Goal: Ask a question: Seek information or help from site administrators or community

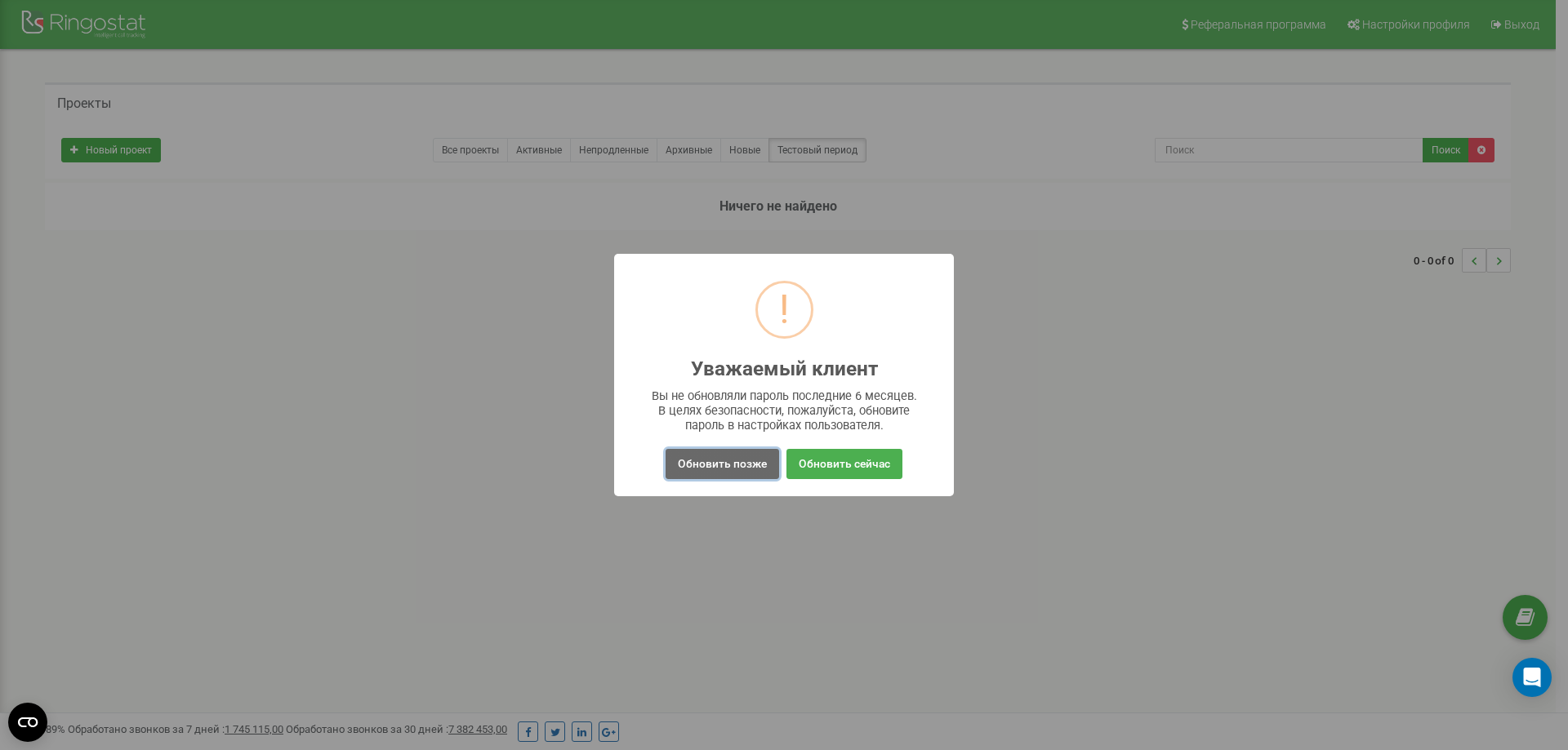
click at [740, 473] on button "Обновить позже" at bounding box center [722, 463] width 113 height 30
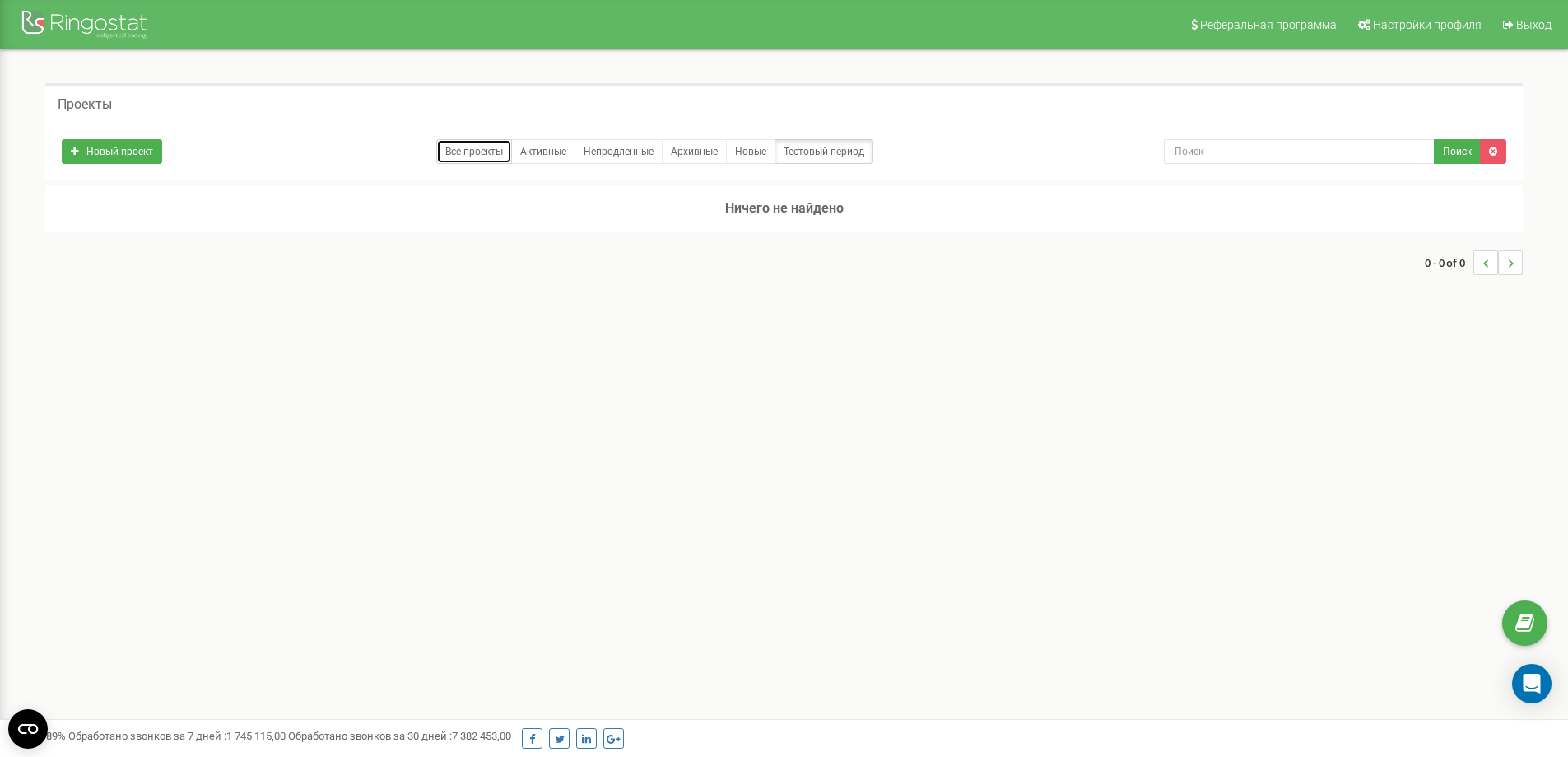
click at [490, 159] on link "Все проекты" at bounding box center [473, 152] width 75 height 24
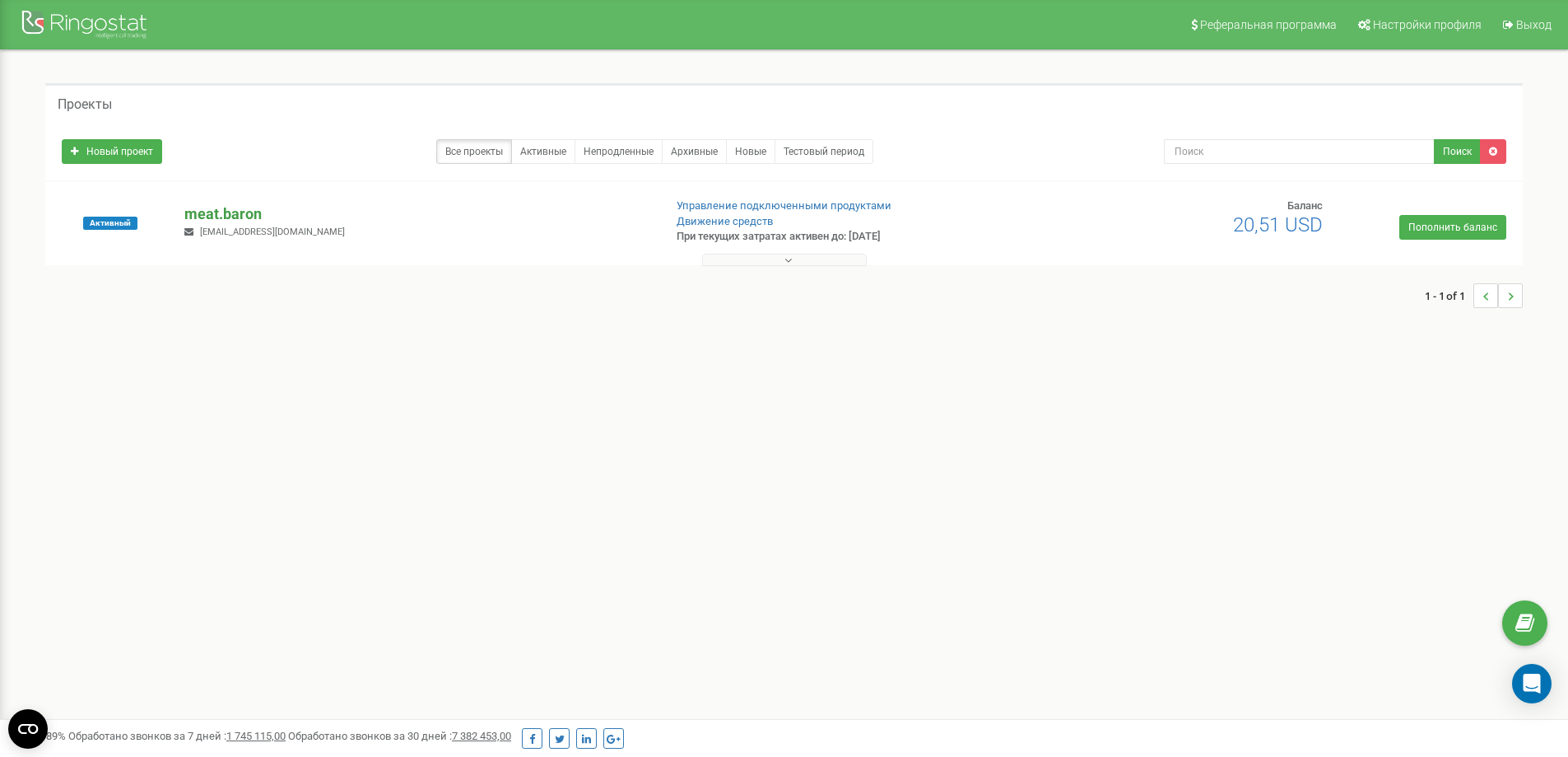
click at [212, 216] on p "meat.baron" at bounding box center [417, 214] width 465 height 22
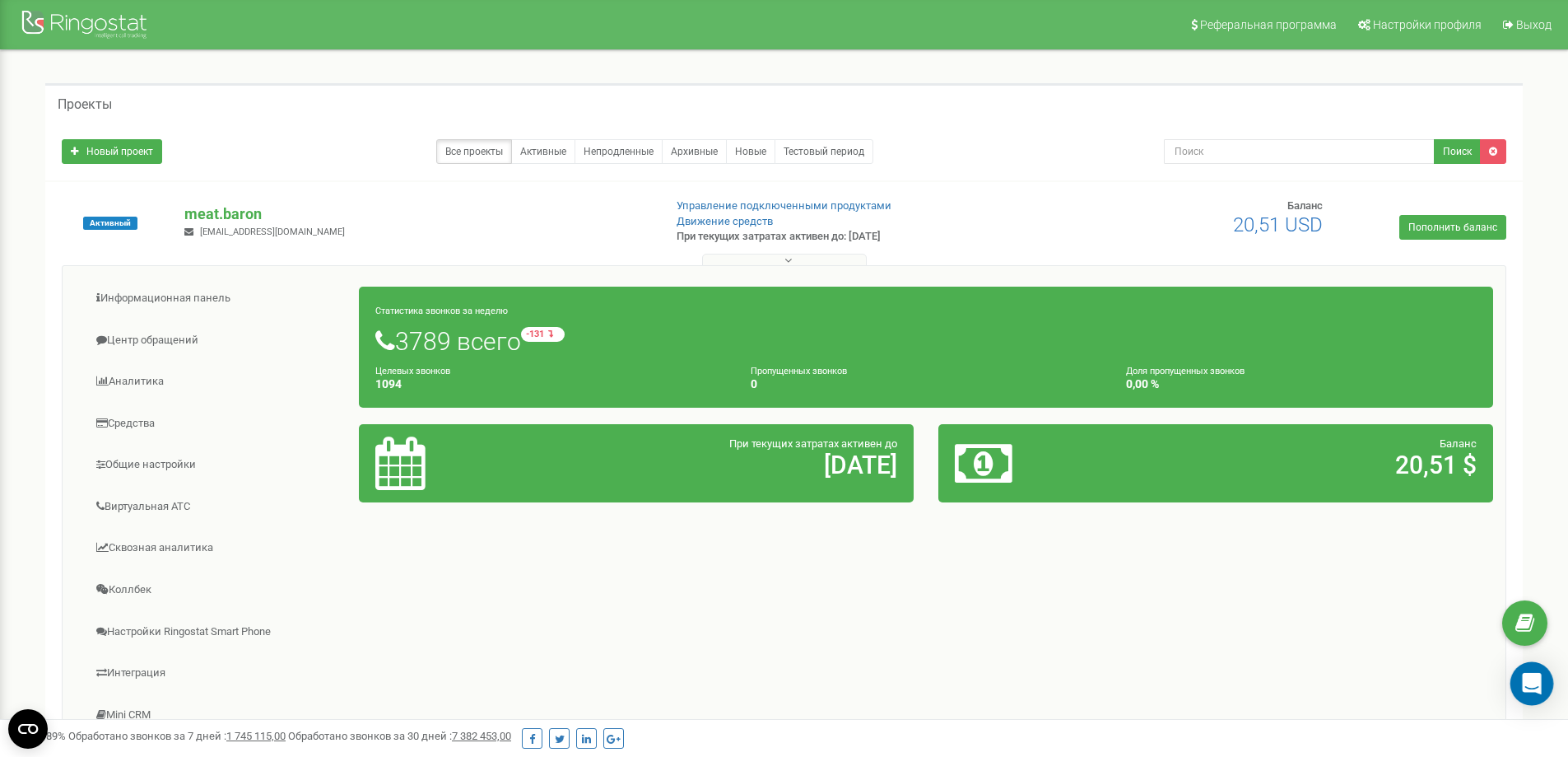
click at [1539, 688] on icon "Open Intercom Messenger" at bounding box center [1532, 683] width 19 height 22
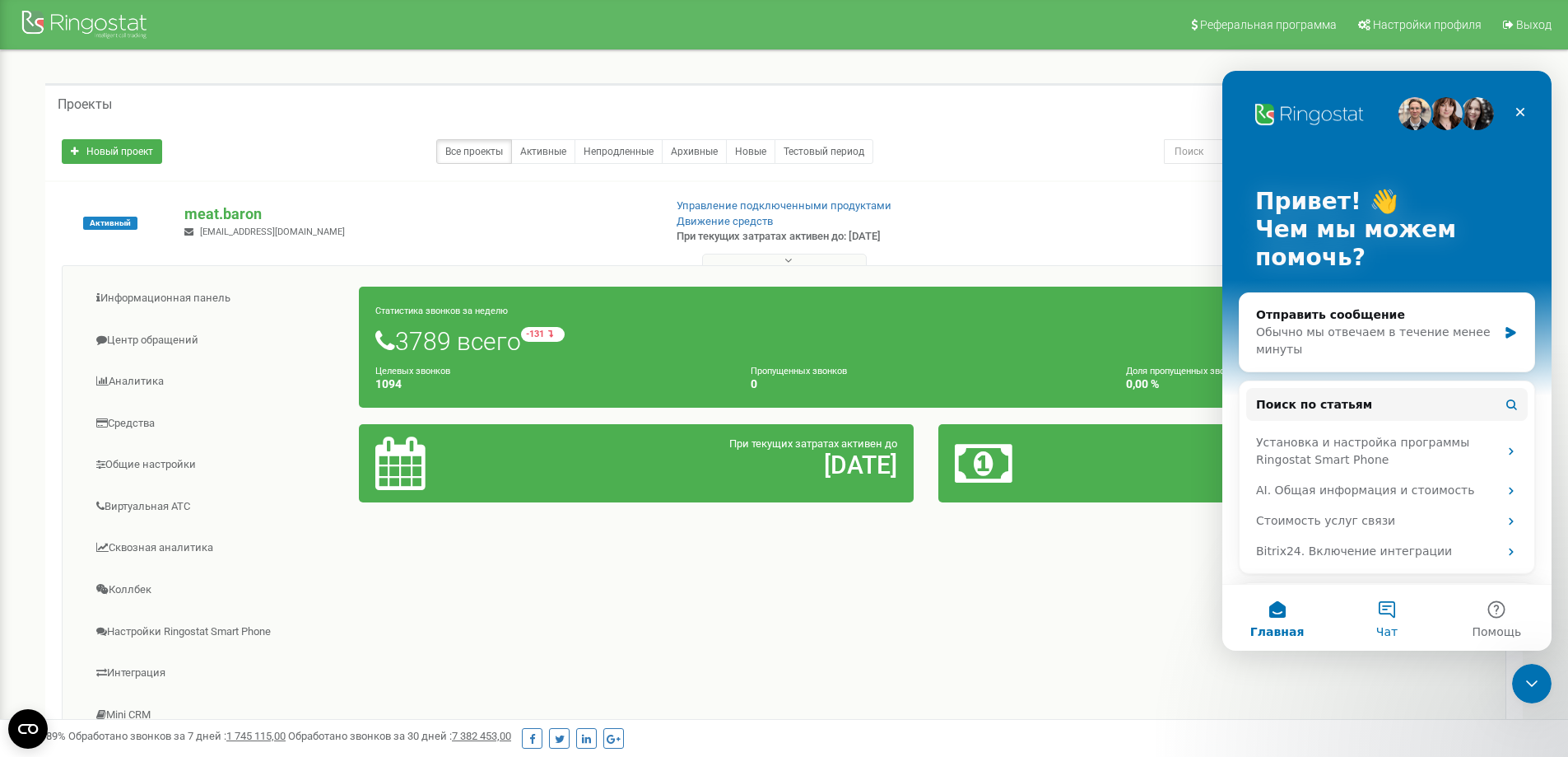
click at [1391, 613] on button "Чат" at bounding box center [1387, 617] width 109 height 66
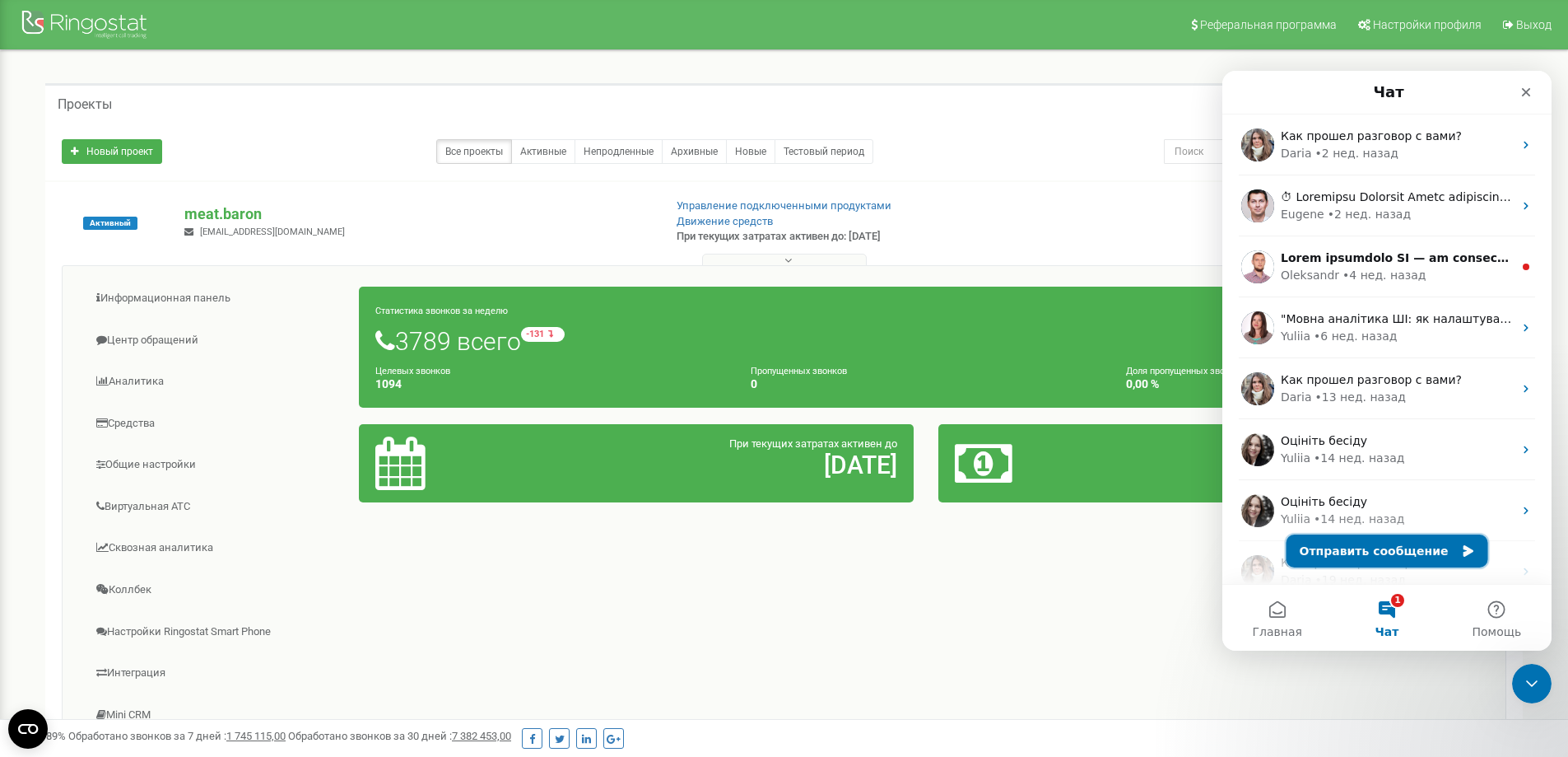
click at [1371, 548] on button "Отправить сообщение" at bounding box center [1388, 551] width 202 height 33
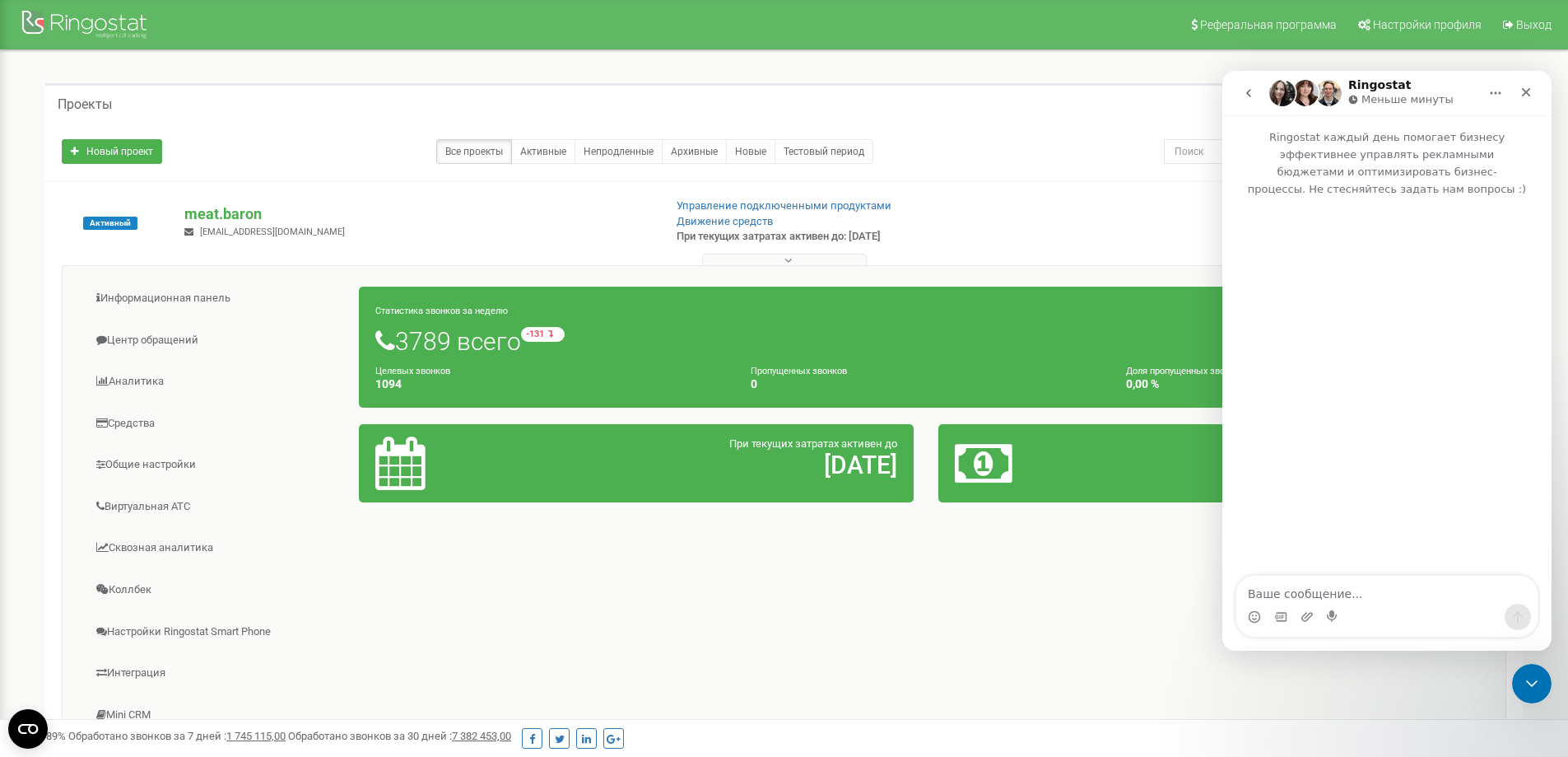
click at [1342, 580] on textarea "Ваше сообщение..." at bounding box center [1388, 590] width 302 height 28
type textarea "нужно добавить номер"
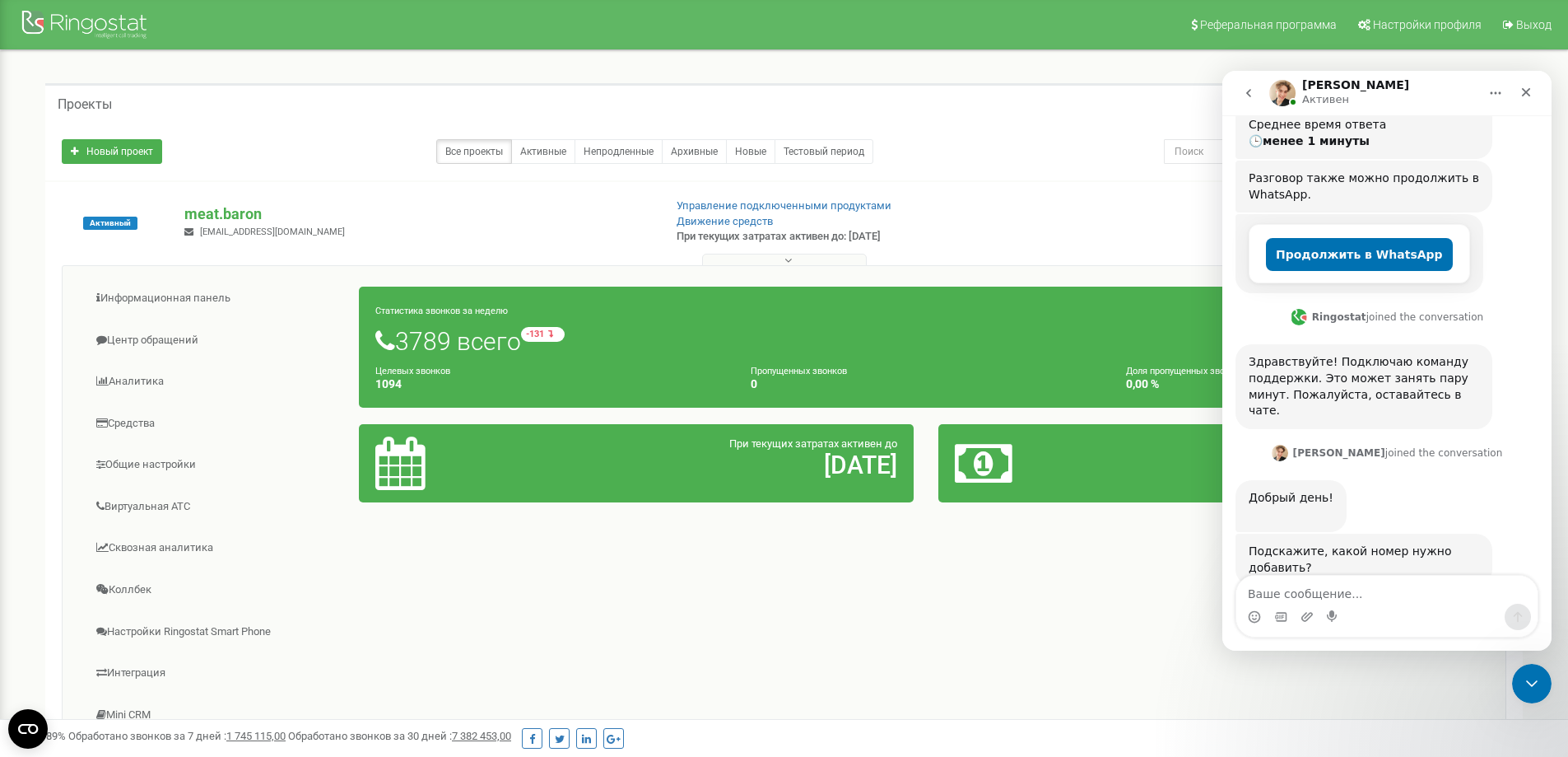
scroll to position [227, 0]
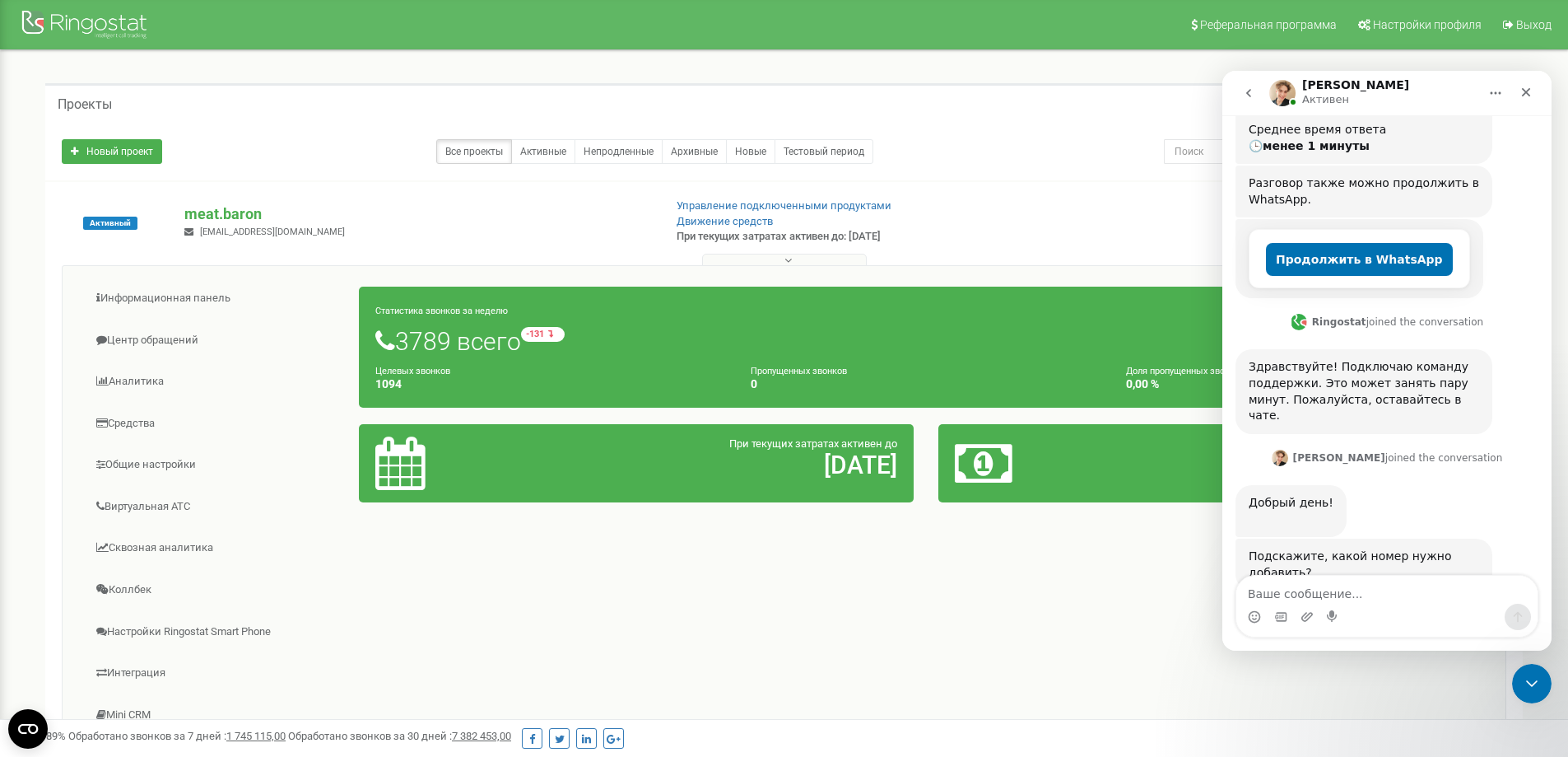
click at [1373, 592] on textarea "Ваше сообщение..." at bounding box center [1388, 590] width 302 height 28
type textarea "0635745275"
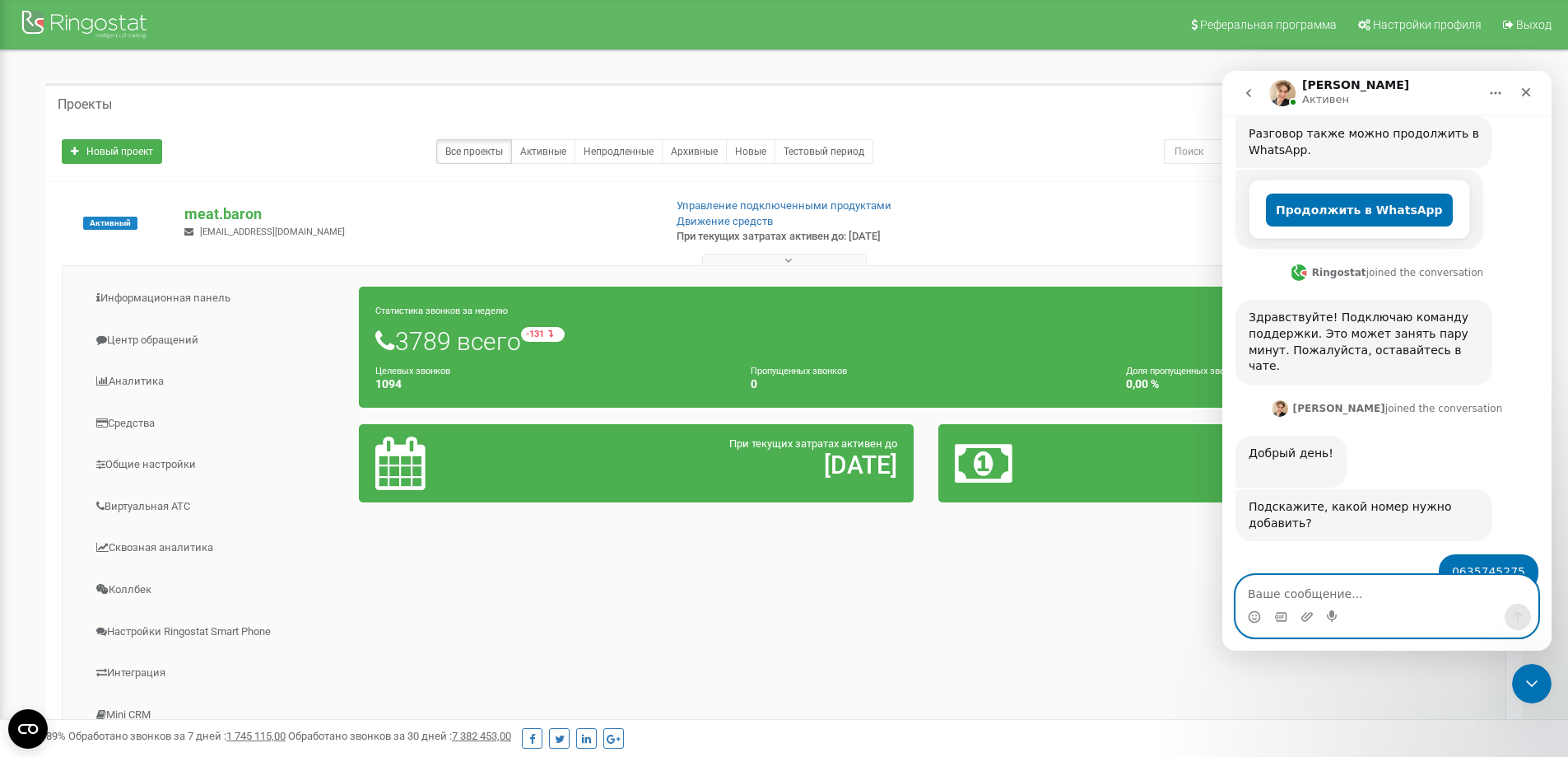
scroll to position [438, 0]
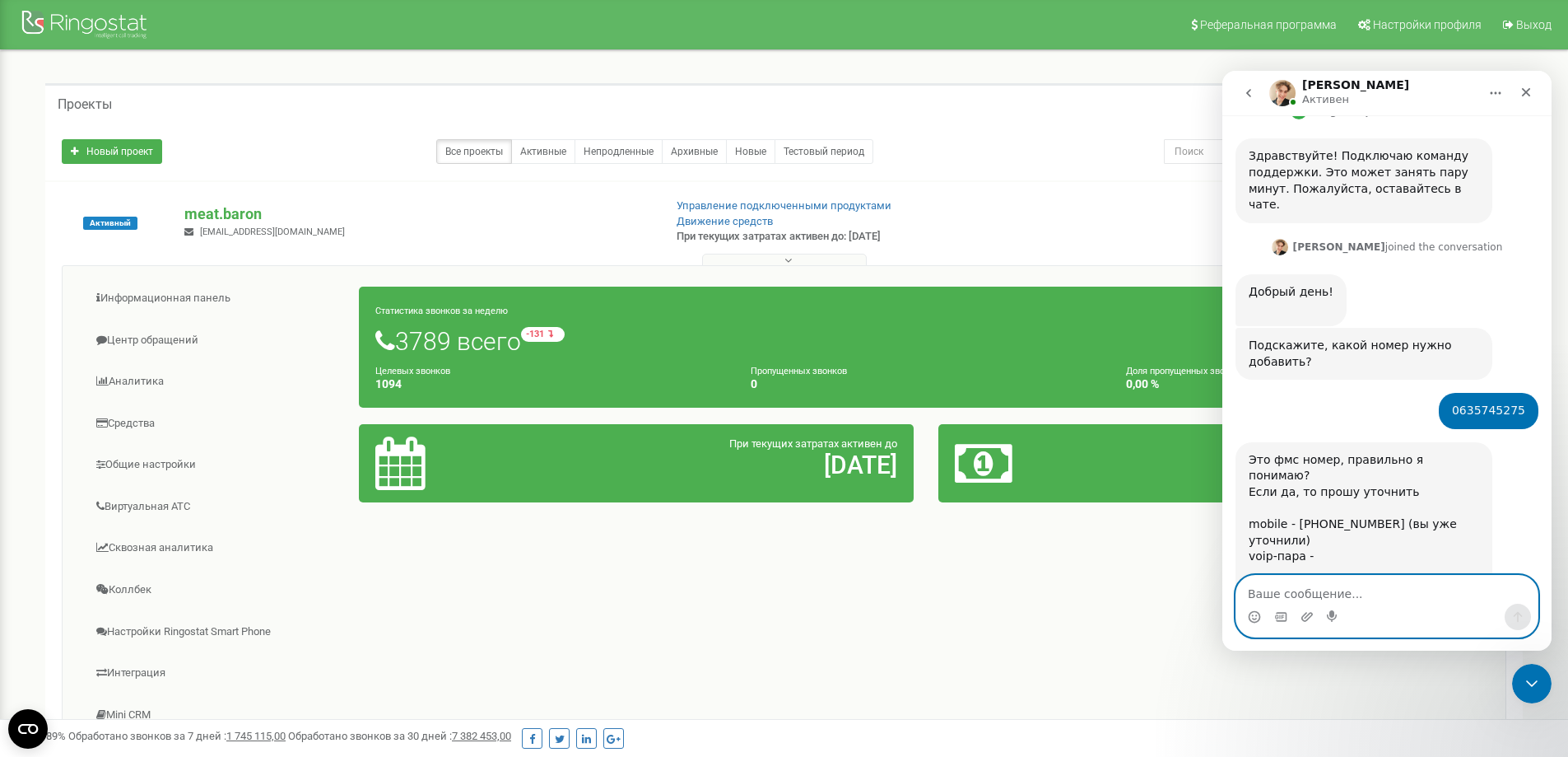
click at [1304, 591] on textarea "Ваше сообщение..." at bounding box center [1388, 590] width 302 height 28
click at [1319, 591] on textarea "Ваше сообщение..." at bounding box center [1388, 590] width 302 height 28
type textarea "да, фмс"
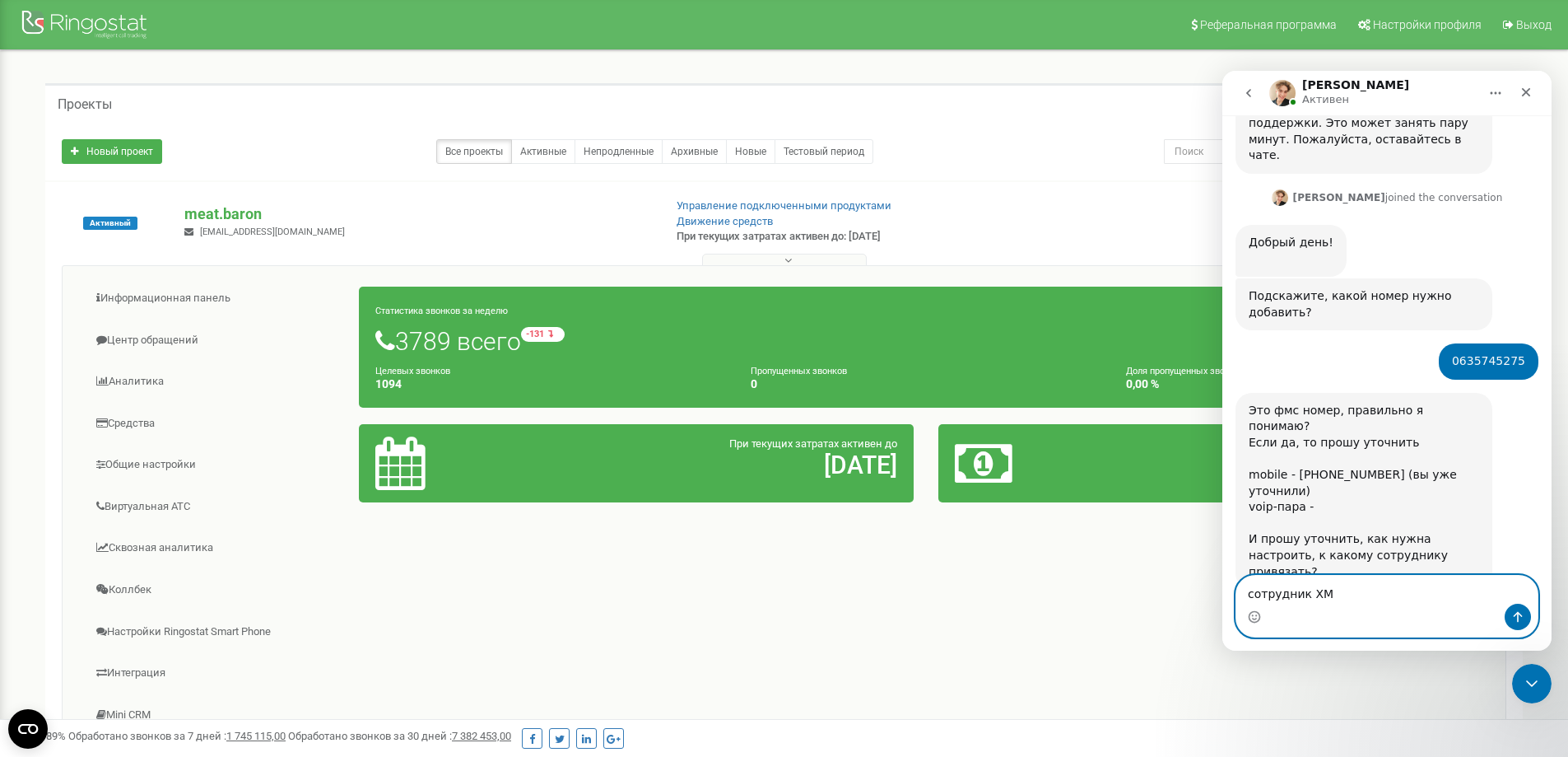
type textarea "сотрудник ХМК"
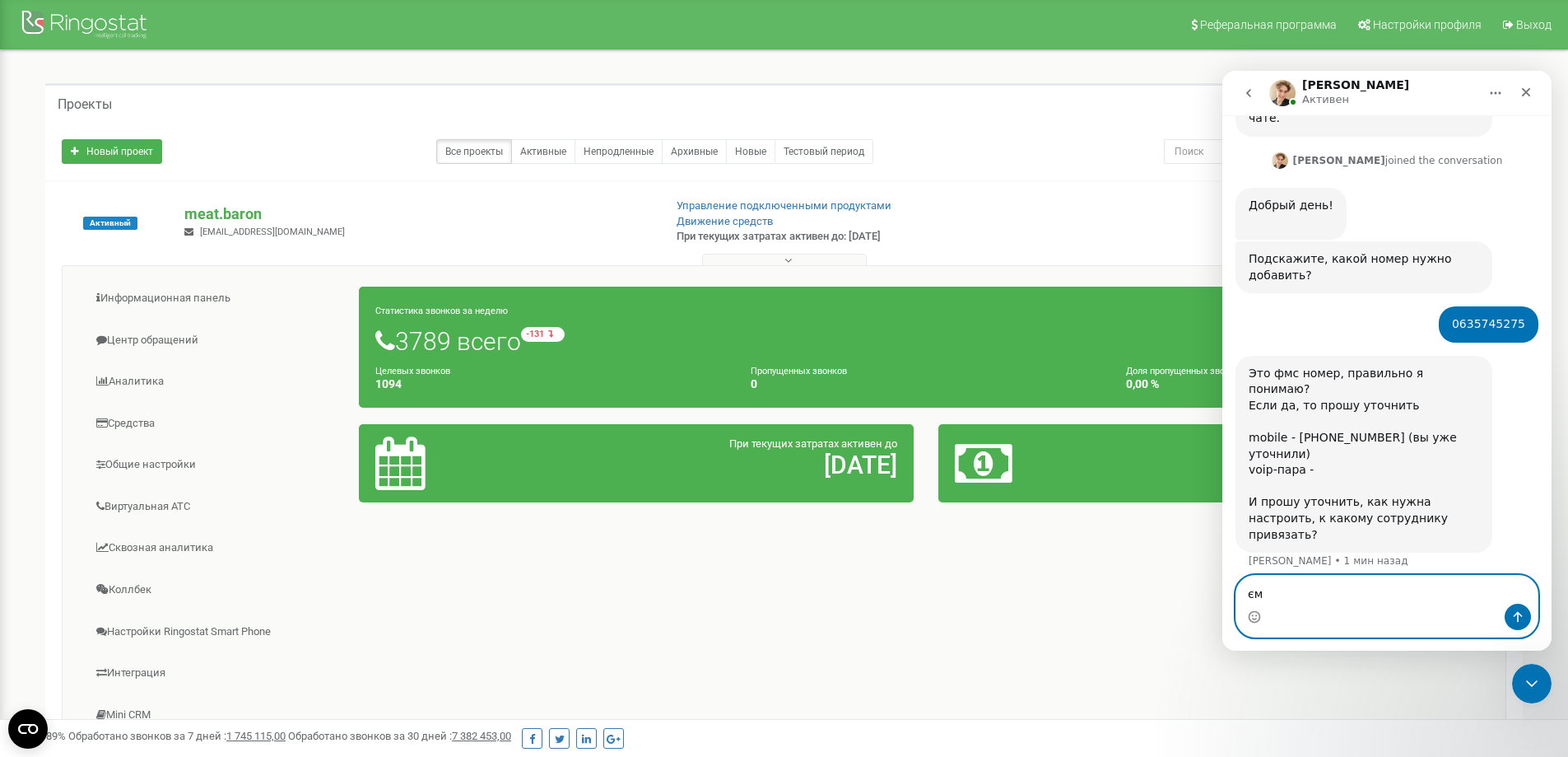
type textarea "є"
drag, startPoint x: 1317, startPoint y: 591, endPoint x: 1317, endPoint y: 626, distance: 35.0
click at [1317, 592] on textarea "эмейл [EMAIL_ADDRESS][DOMAIN_NAME]" at bounding box center [1388, 590] width 302 height 28
type textarea "эмейл [DOMAIN_NAME][URL]"
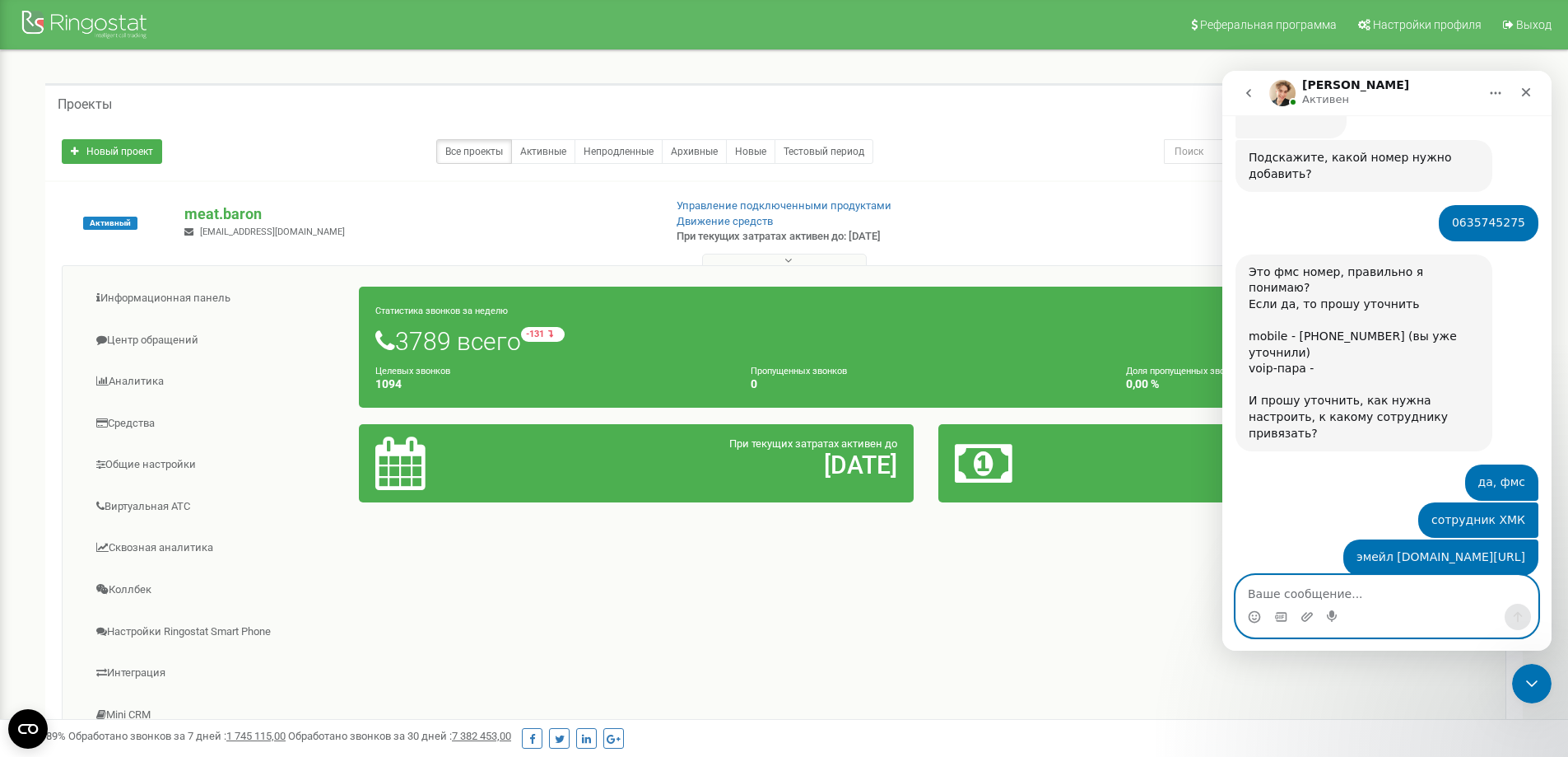
scroll to position [628, 0]
click at [1294, 597] on textarea "Ваше сообщение..." at bounding box center [1388, 590] width 302 height 28
type textarea "e"
type textarea "я не знаю какой"
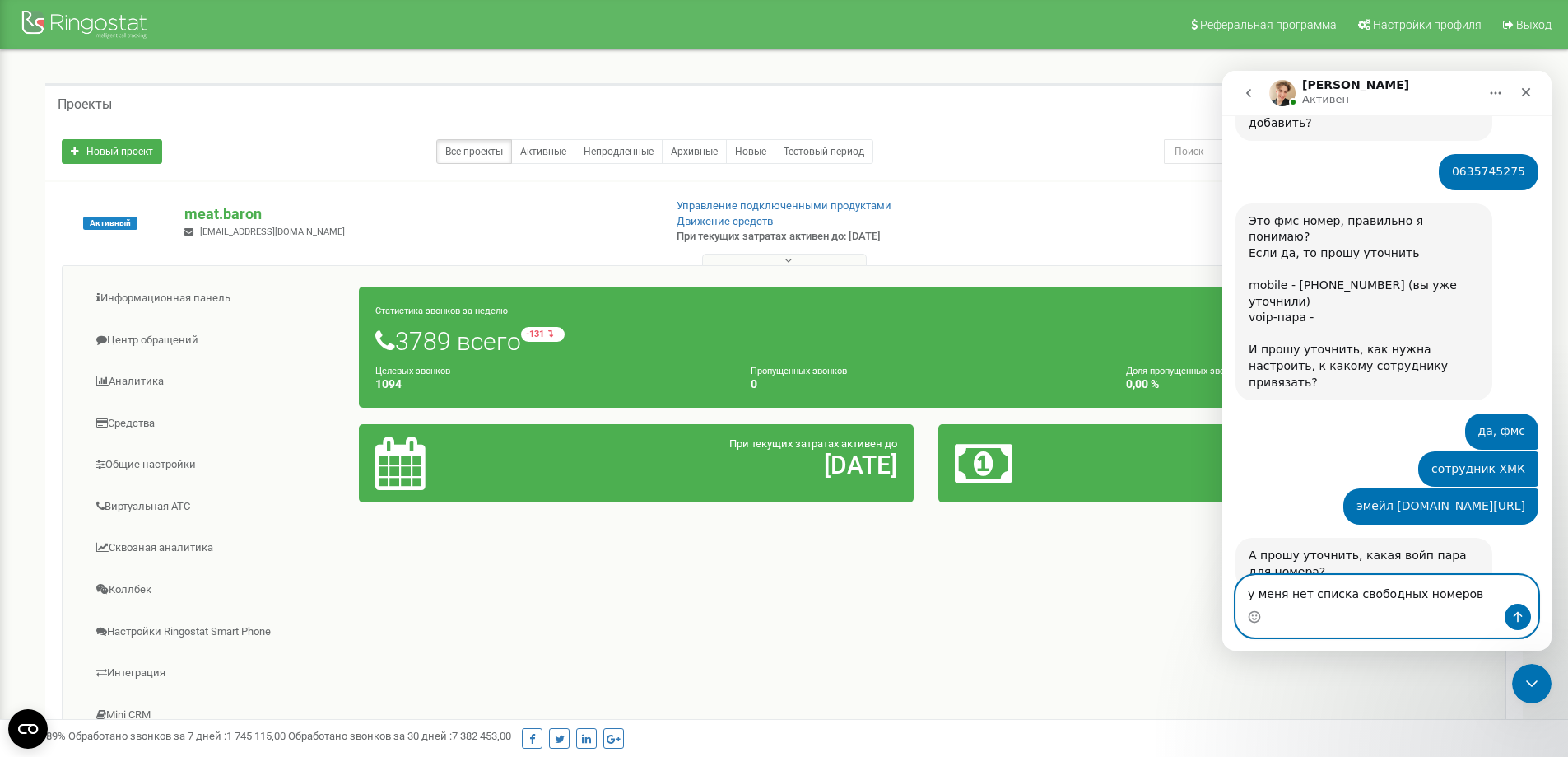
type textarea "у меня нет списка свободных номеров"
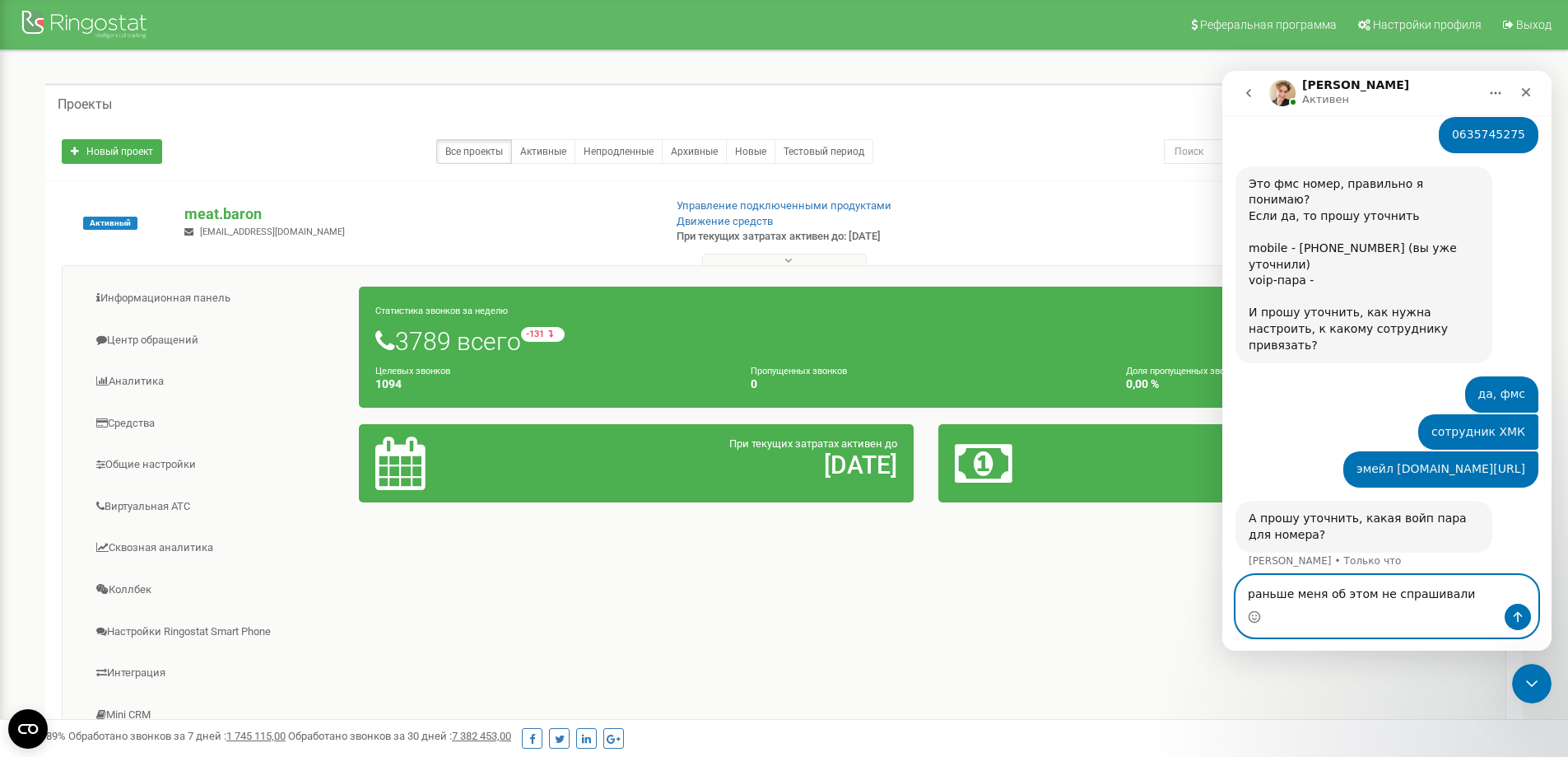
type textarea "раньше меня об этом не спрашивали"
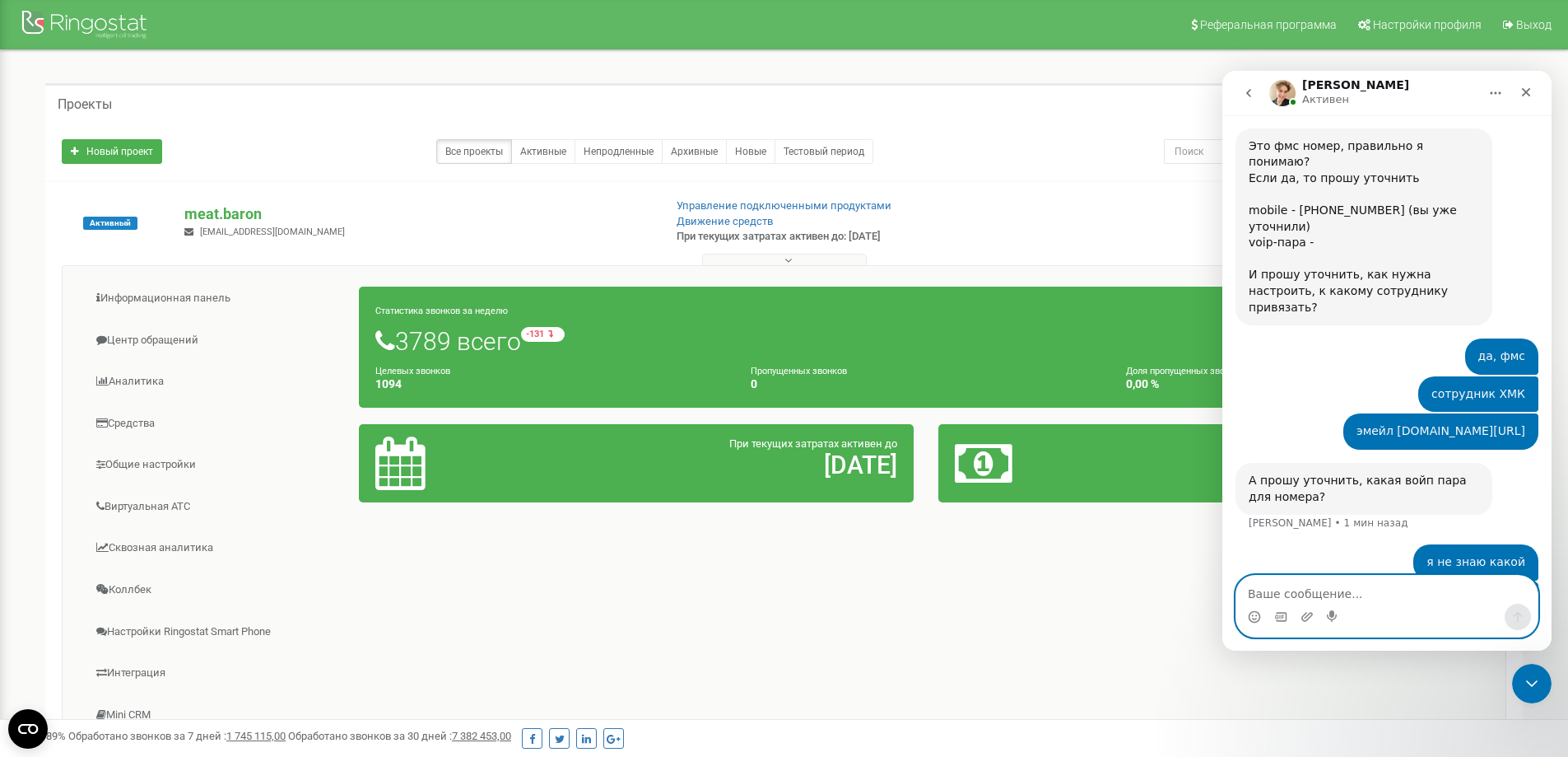
click at [1335, 591] on textarea "Ваше сообщение..." at bounding box center [1388, 590] width 302 height 28
click at [731, 614] on div "Информационная панель Центр обращений Аналитика Средства 0" at bounding box center [784, 528] width 1445 height 526
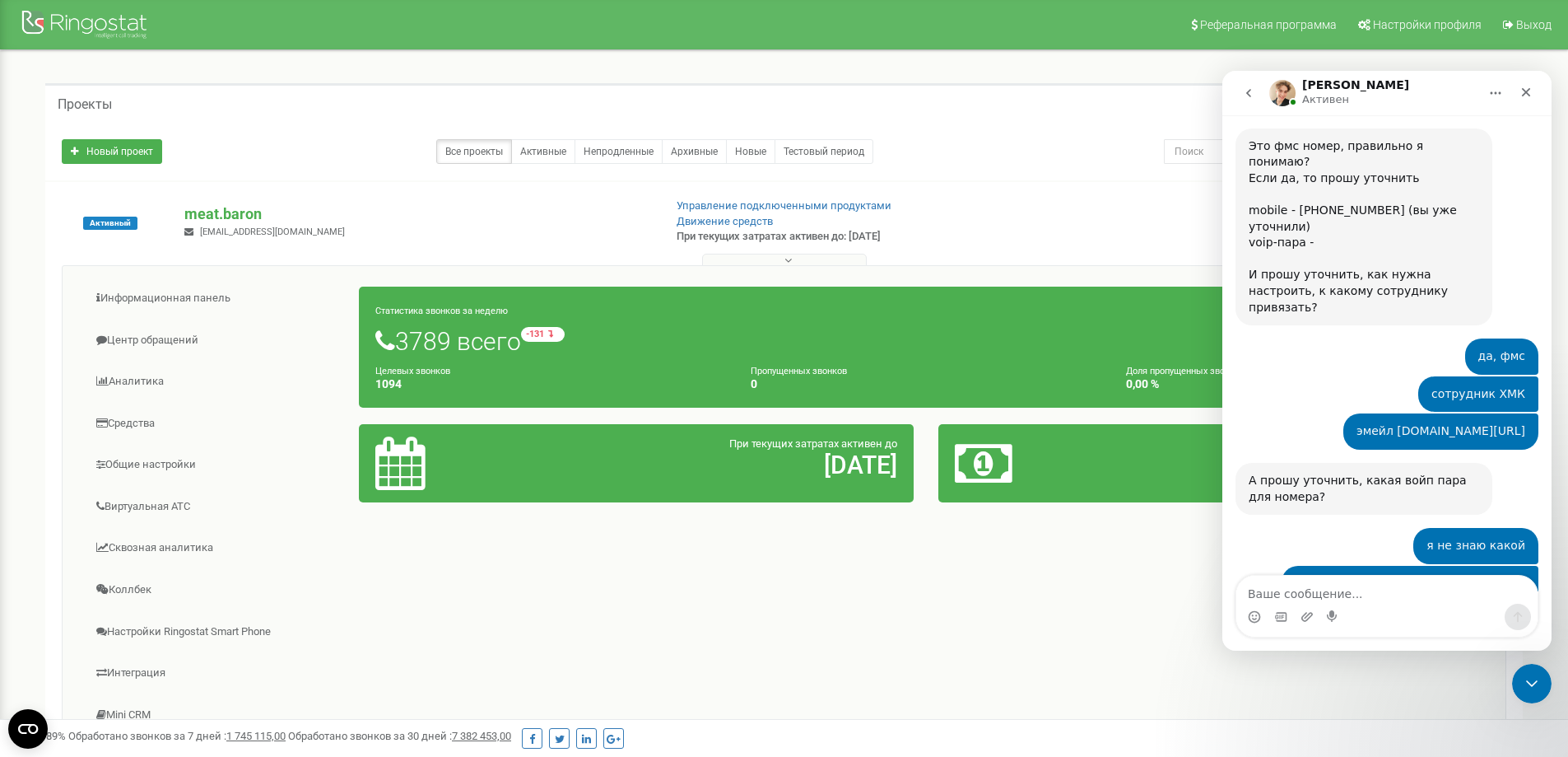
scroll to position [801, 0]
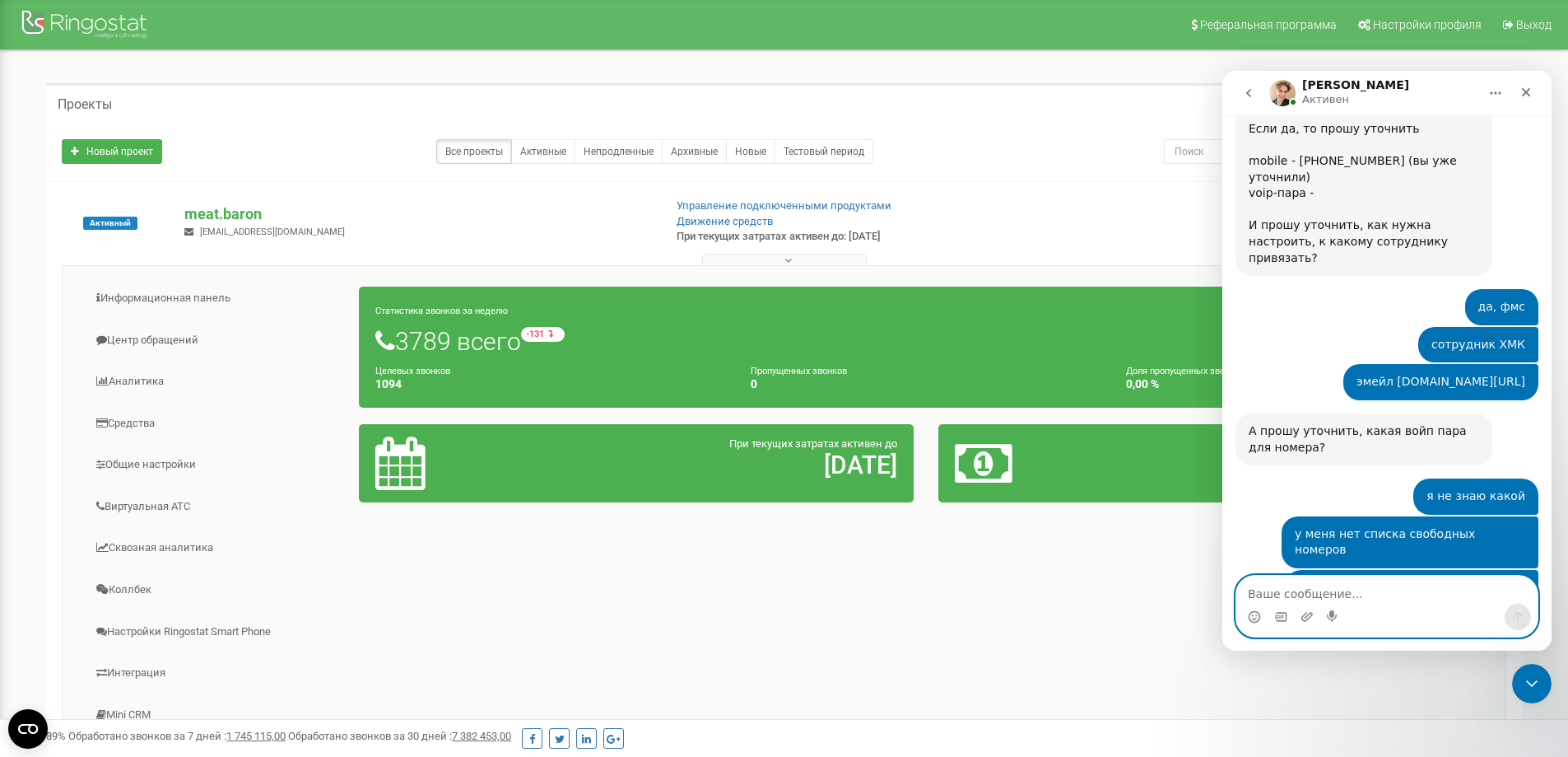
click at [1363, 591] on textarea "Ваше сообщение..." at bounding box center [1388, 590] width 302 height 28
type textarea "добавите номер?"
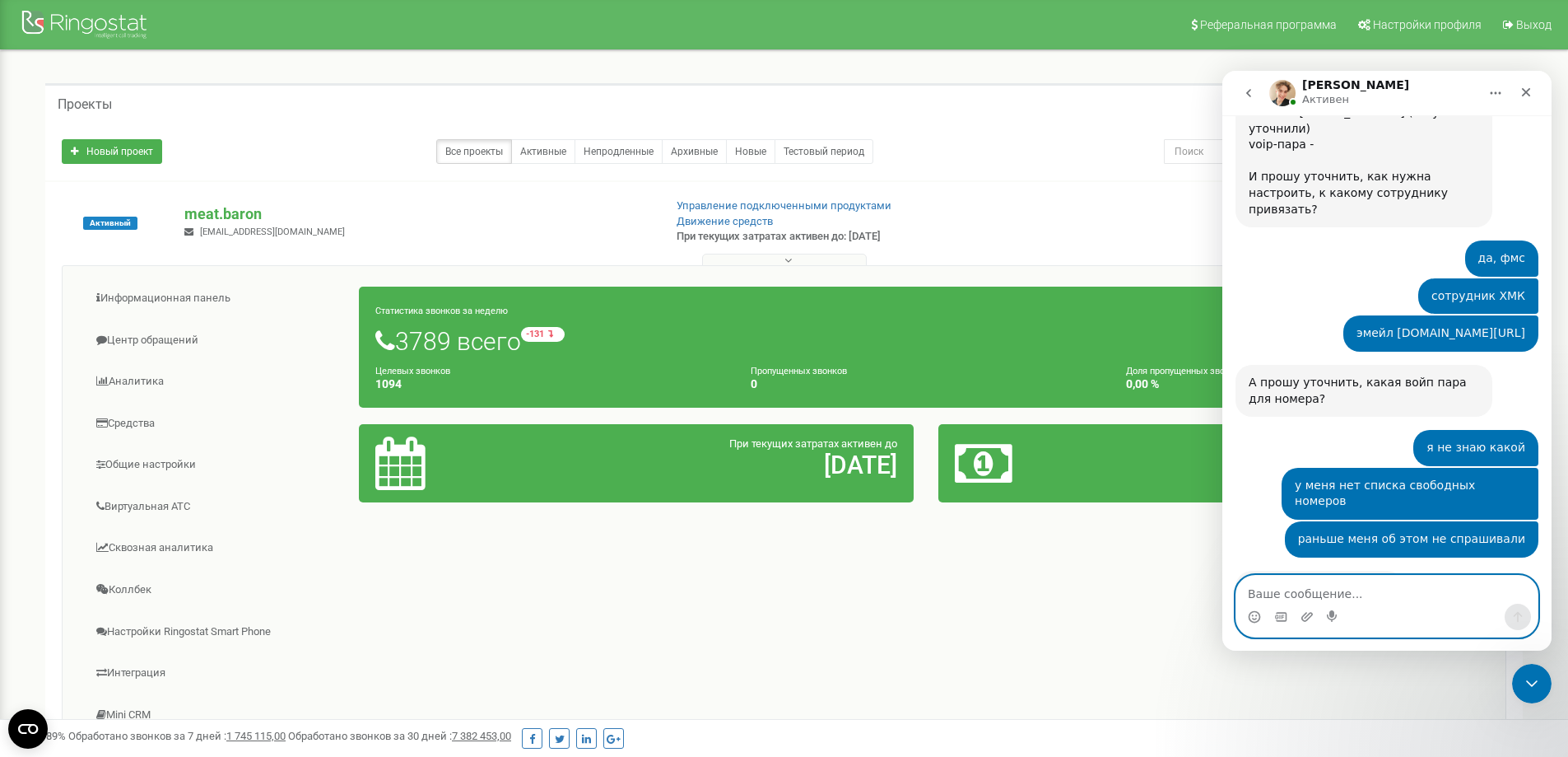
scroll to position [980, 0]
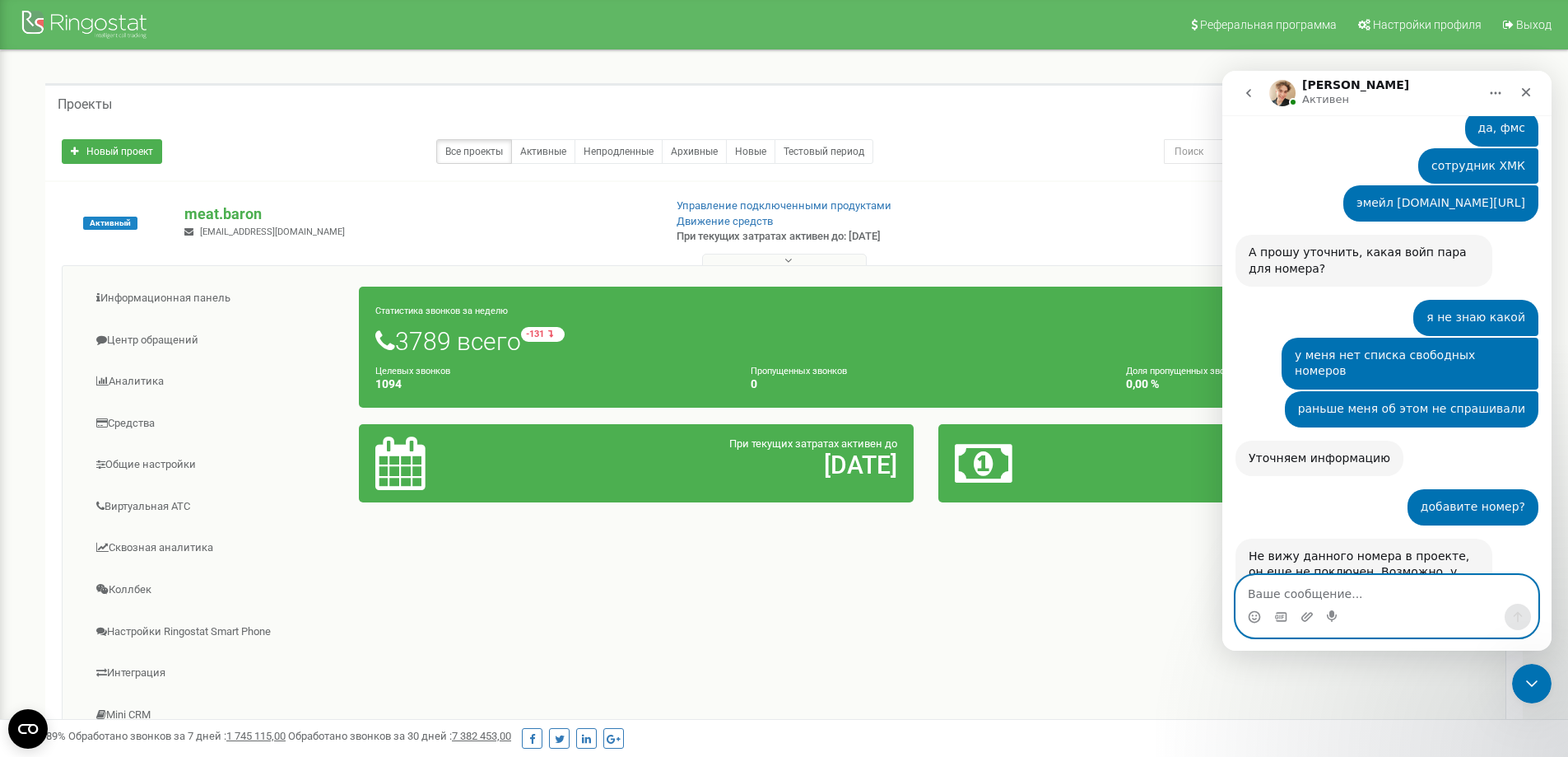
click at [1311, 591] on textarea "Ваше сообщение..." at bounding box center [1388, 590] width 302 height 28
type textarea "д"
type textarea "добавьте пож. єтот номер"
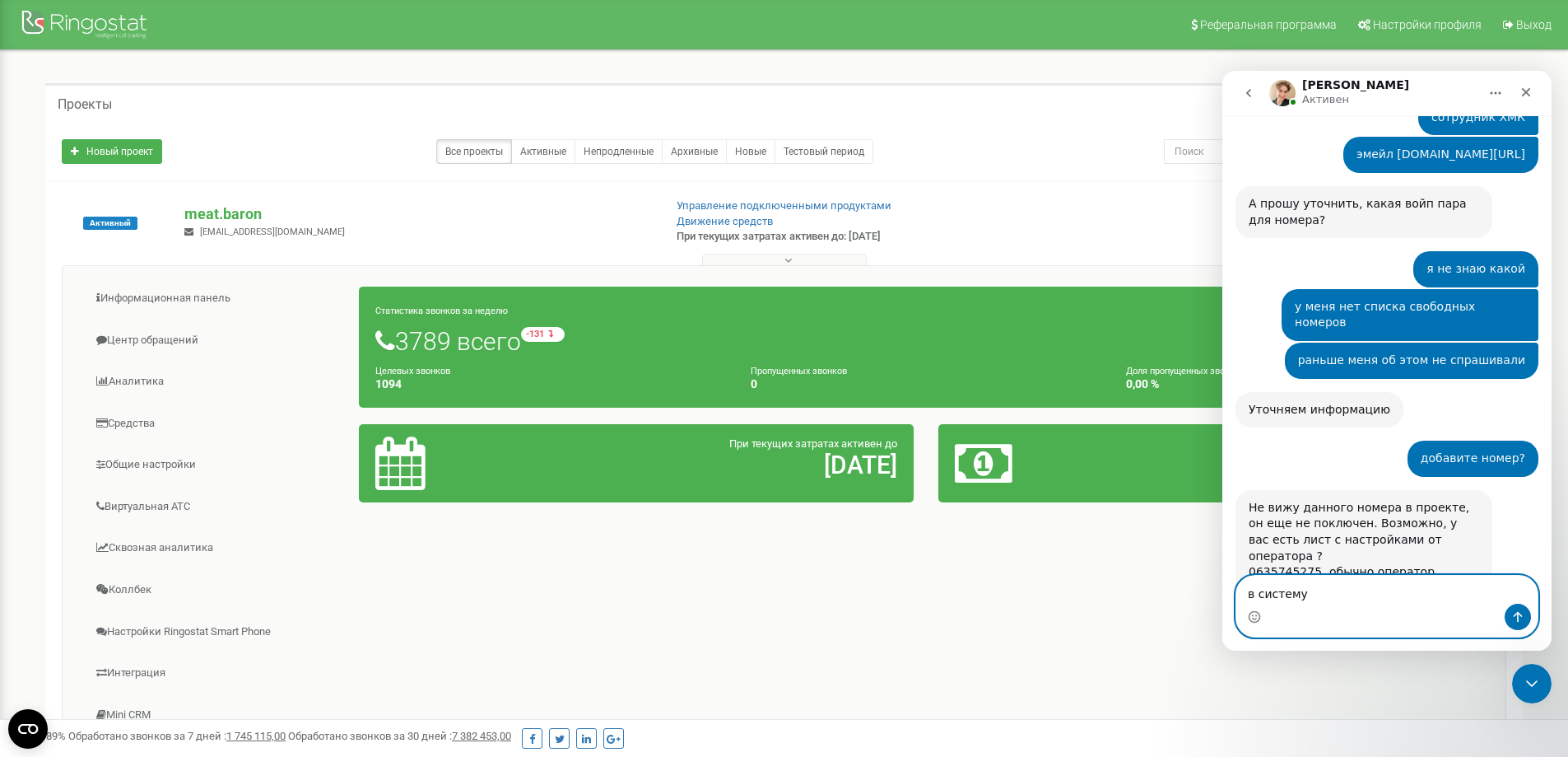
type textarea "в систему"
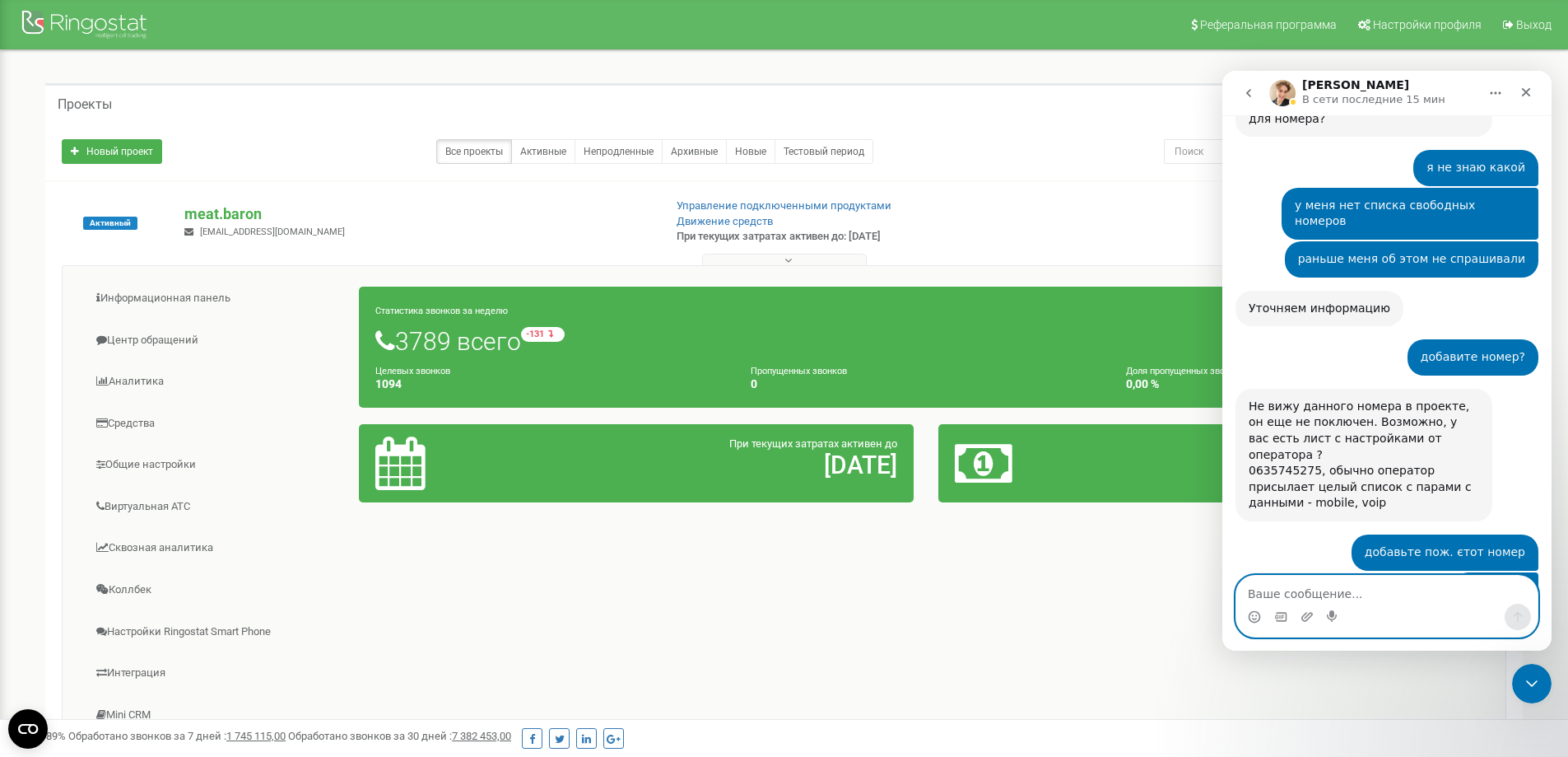
scroll to position [1276, 0]
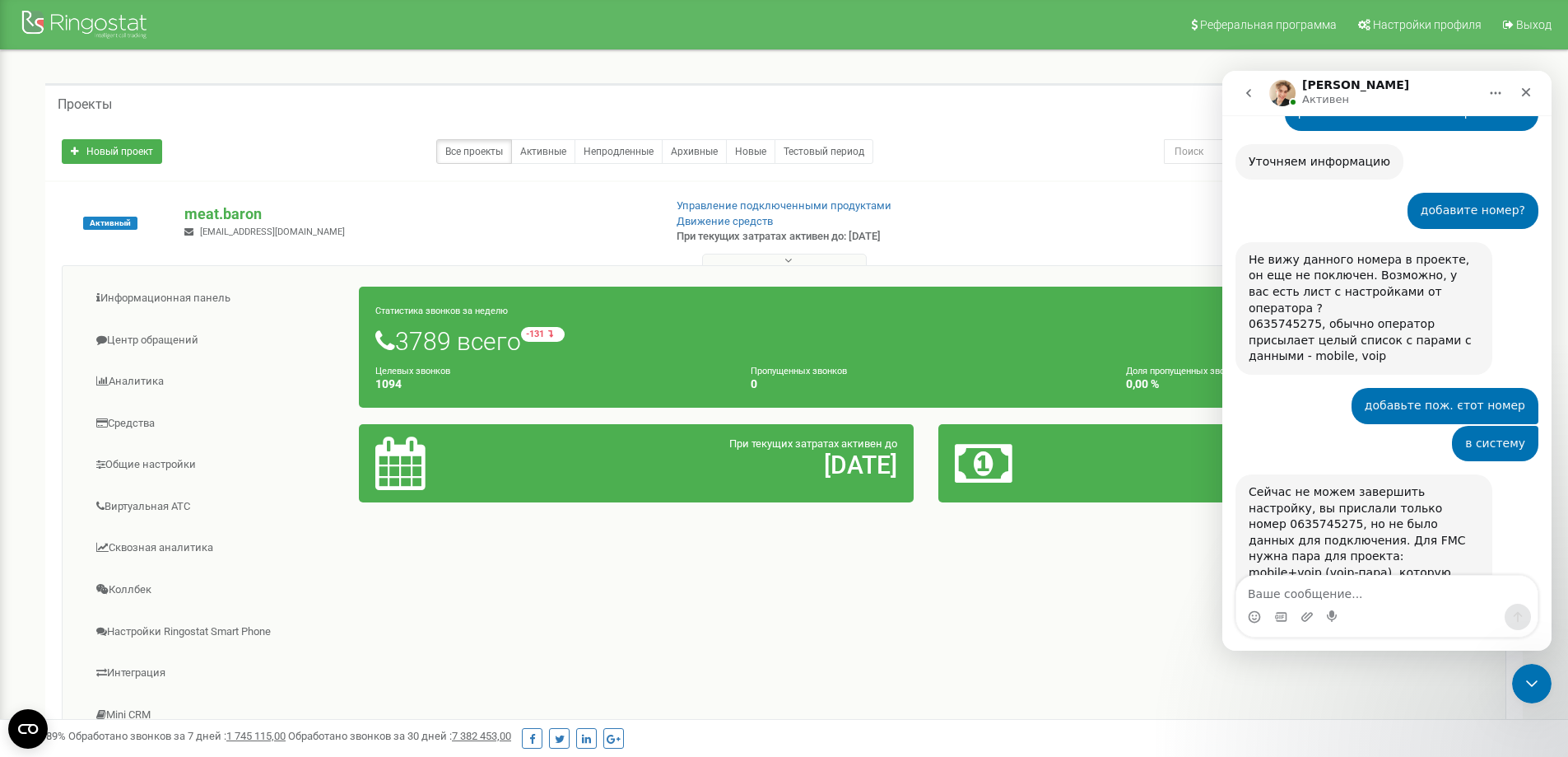
click at [569, 662] on div "Информационная панель Центр обращений Аналитика Средства 0" at bounding box center [784, 528] width 1445 height 526
click at [1250, 95] on icon "go back" at bounding box center [1249, 93] width 5 height 8
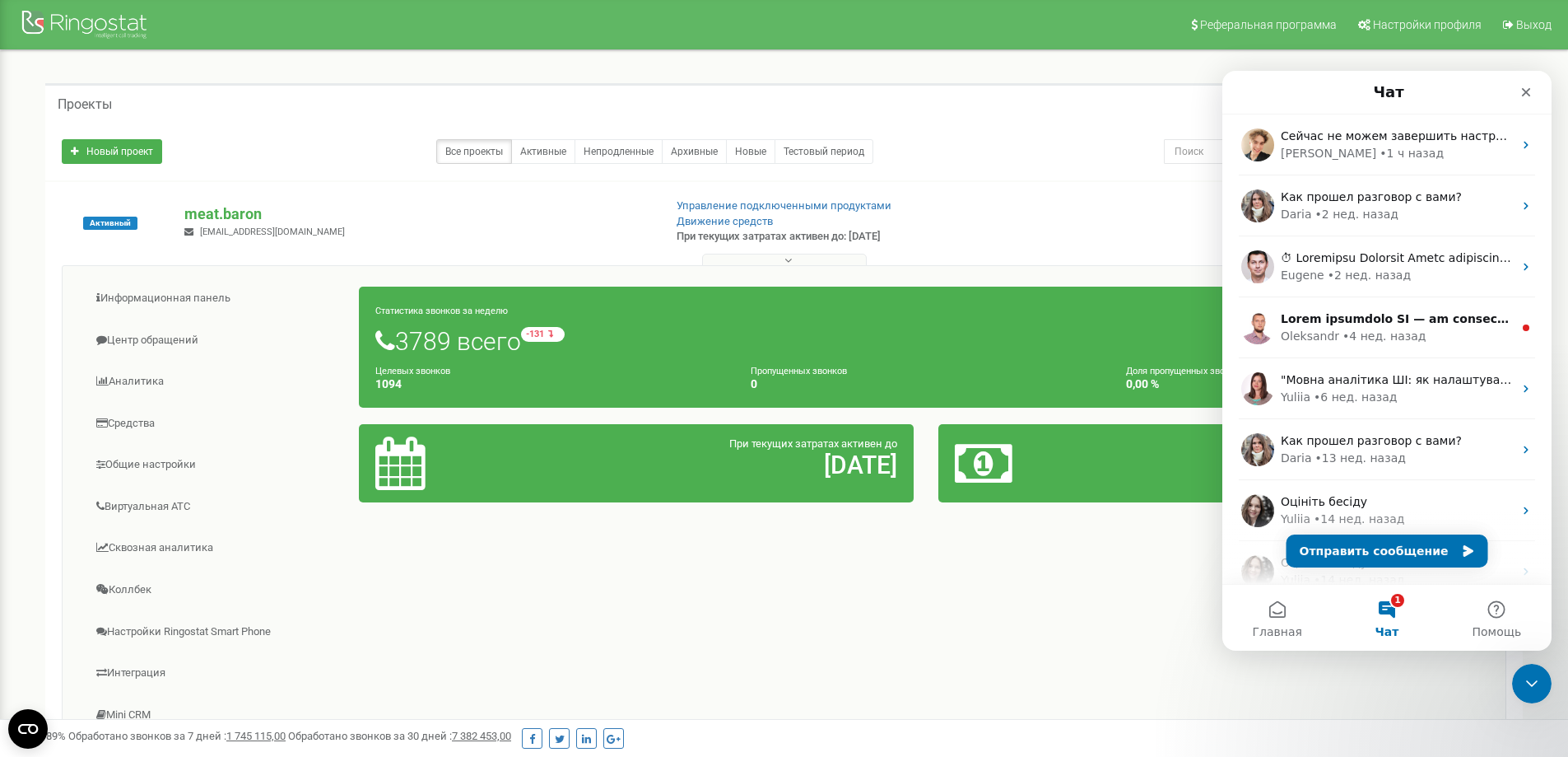
scroll to position [0, 0]
click at [1423, 547] on button "Отправить сообщение" at bounding box center [1388, 551] width 202 height 33
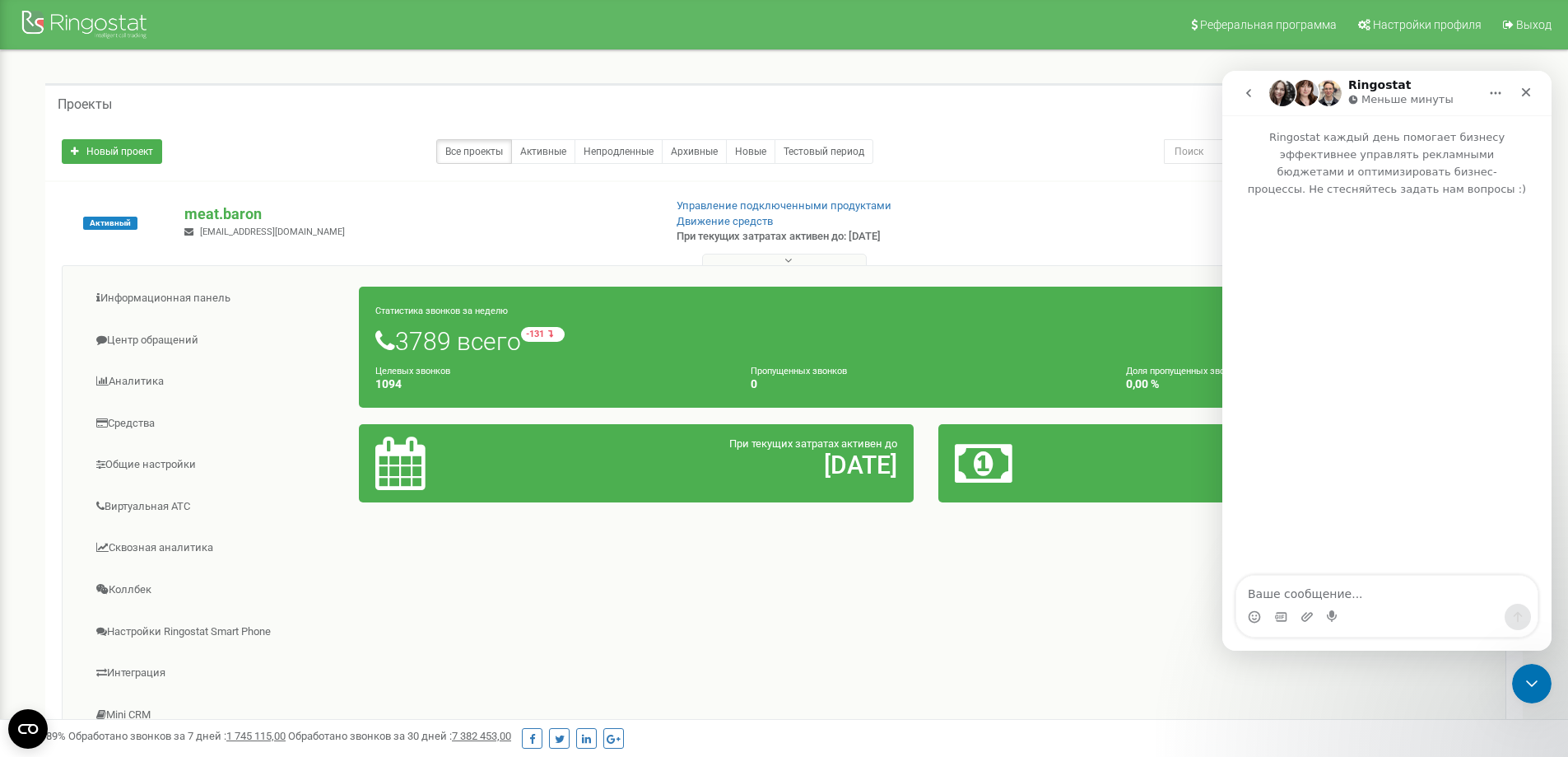
click at [1372, 598] on textarea "Ваше сообщение..." at bounding box center [1388, 590] width 302 height 28
type textarea "l"
type textarea "нужно добавить номер"
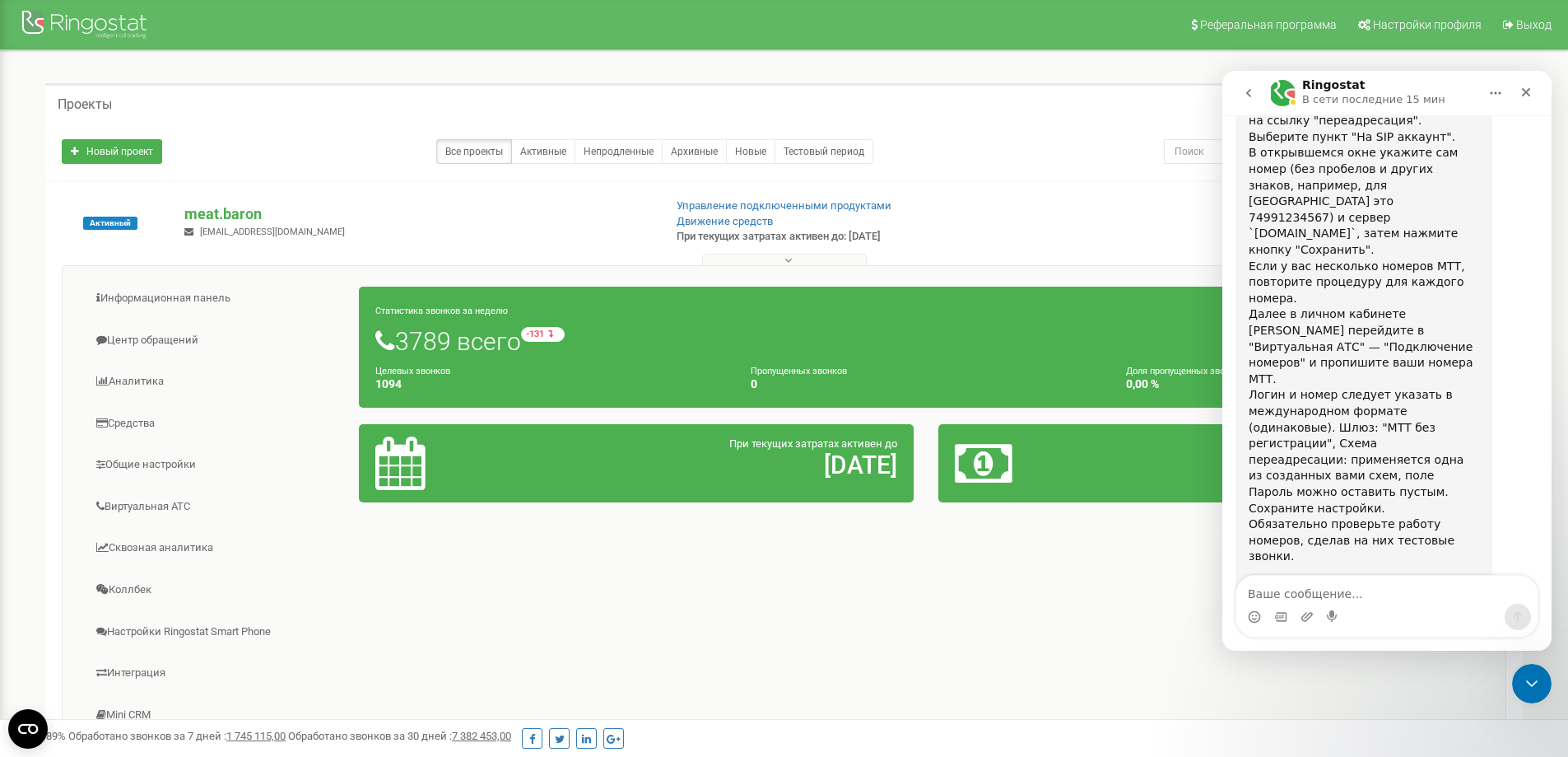
scroll to position [1770, 0]
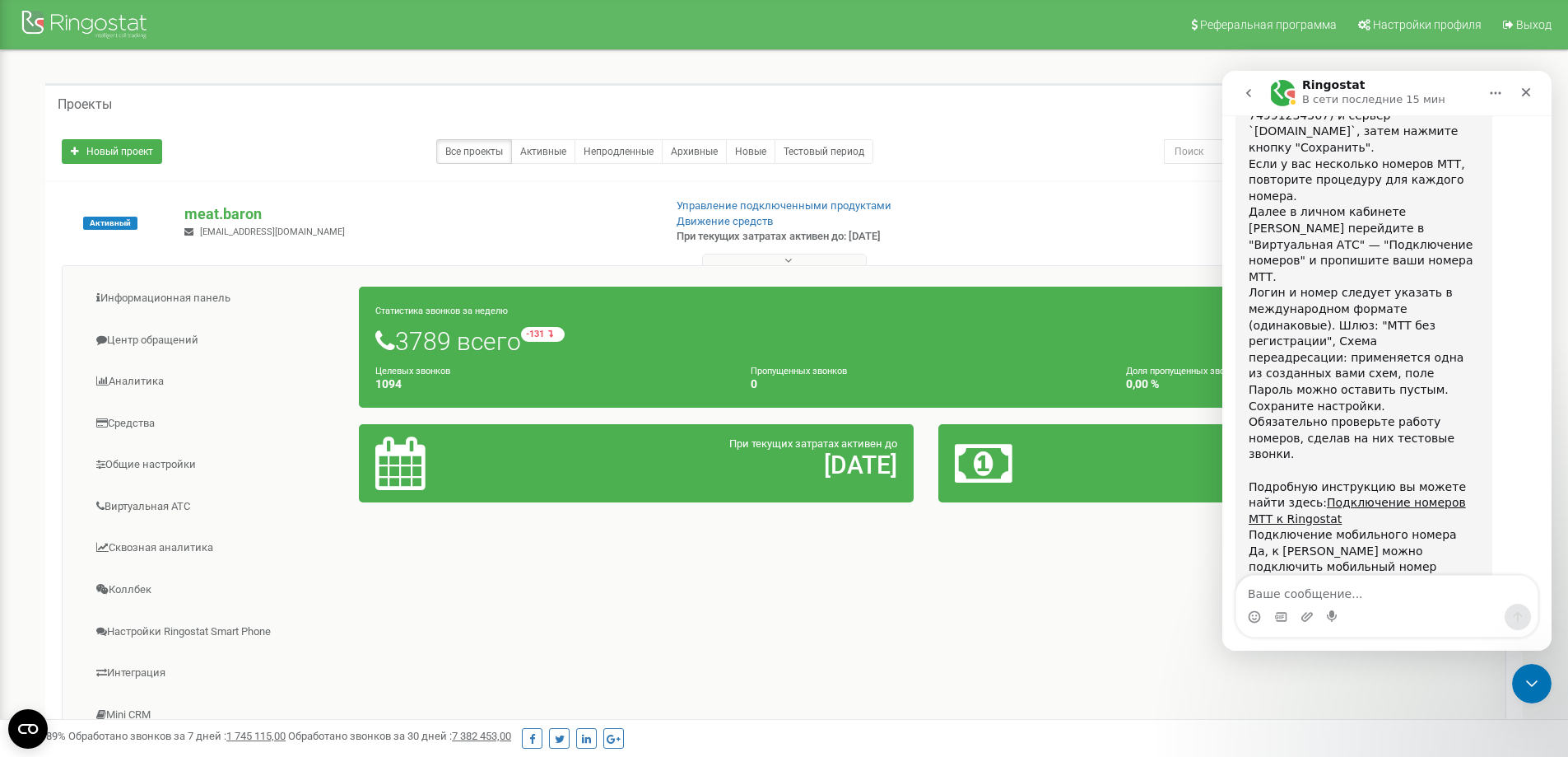
drag, startPoint x: 1339, startPoint y: 527, endPoint x: 1465, endPoint y: 521, distance: 126.1
copy div "Связаться с оператором"
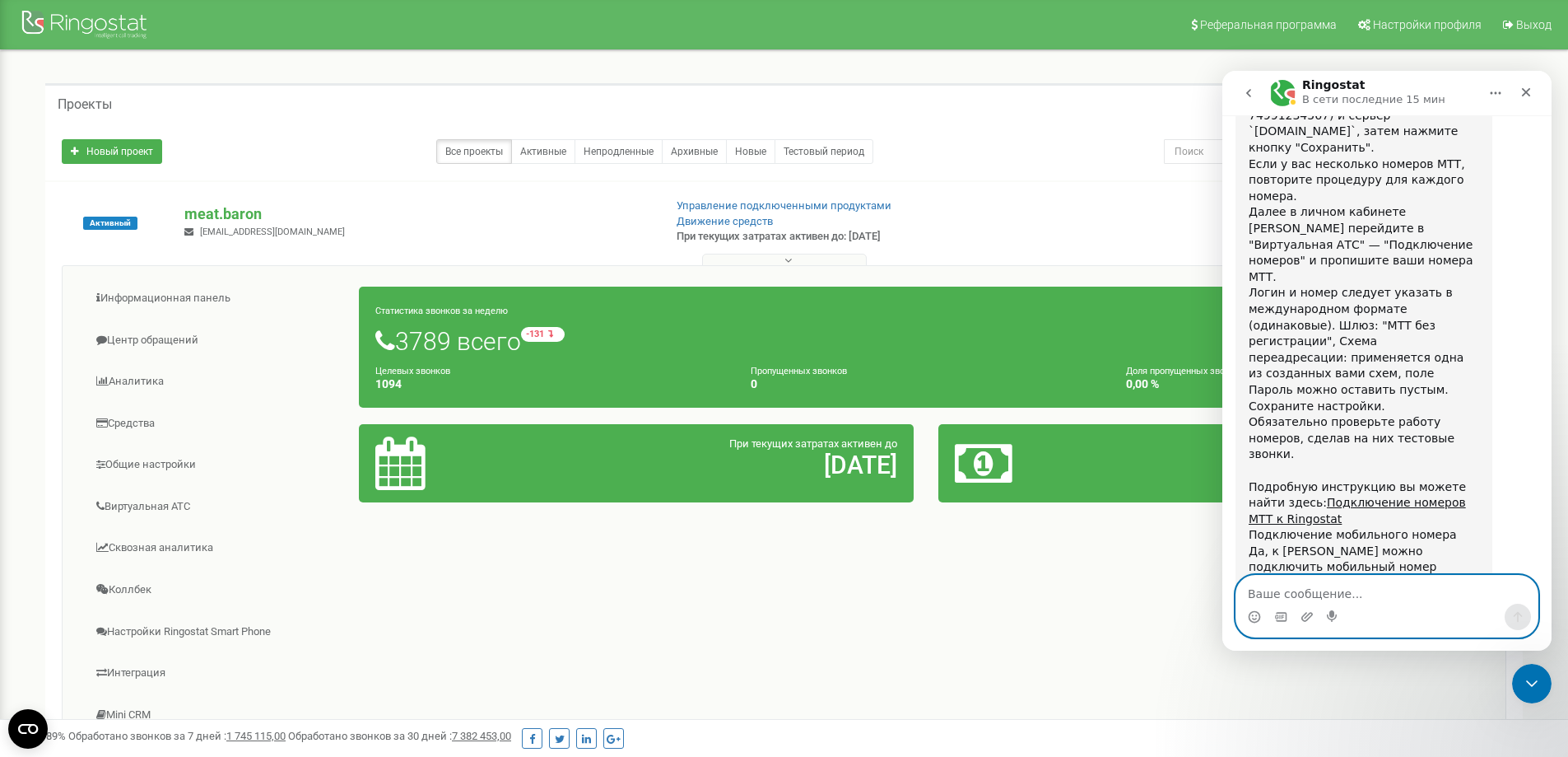
click at [1359, 588] on textarea "Ваше сообщение..." at bounding box center [1388, 590] width 302 height 28
paste textarea "Связаться с оператором"
type textarea "Связаться с оператором"
click at [1520, 620] on icon "Отправить сообщение…" at bounding box center [1518, 617] width 13 height 13
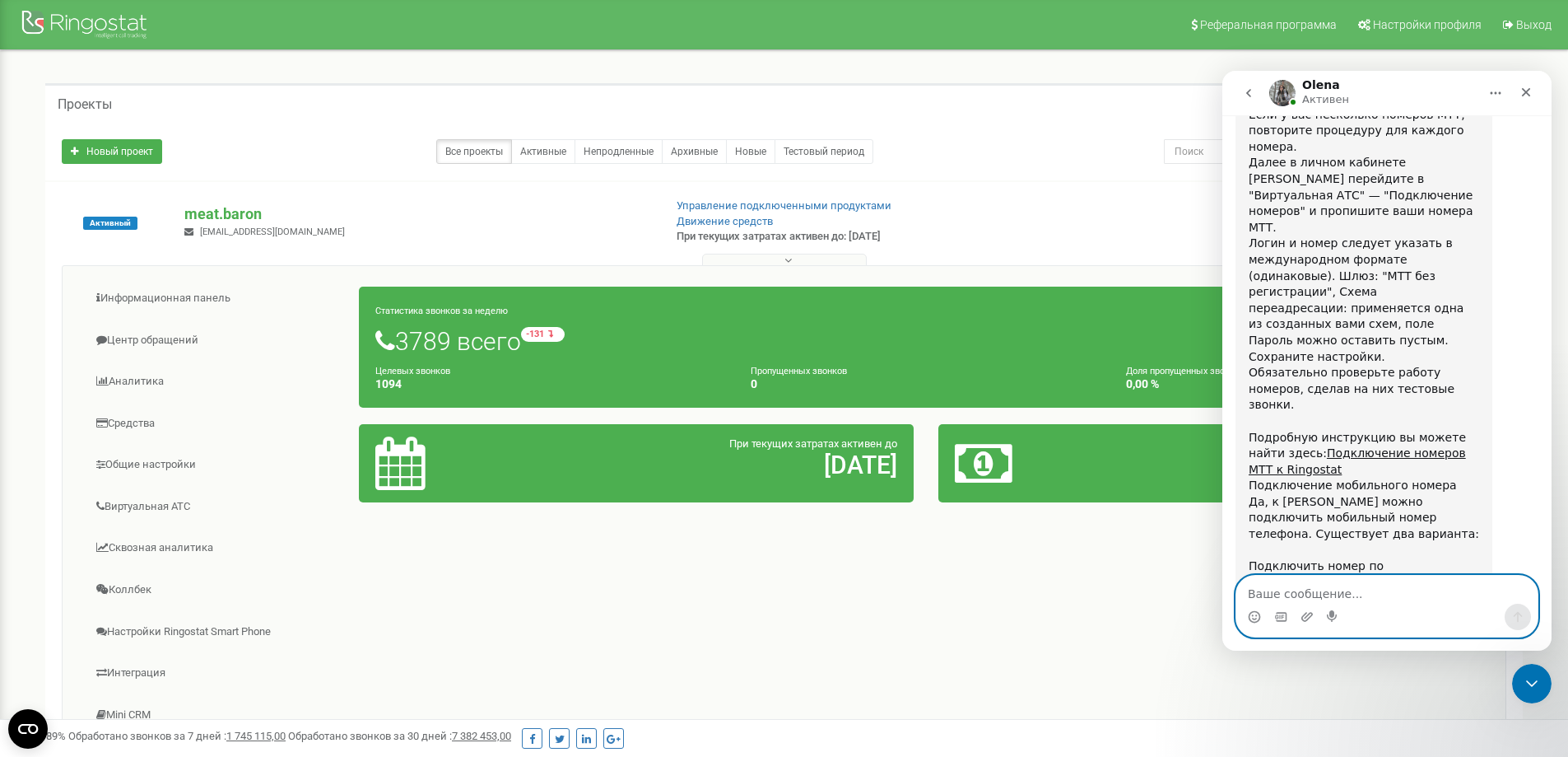
scroll to position [2052, 0]
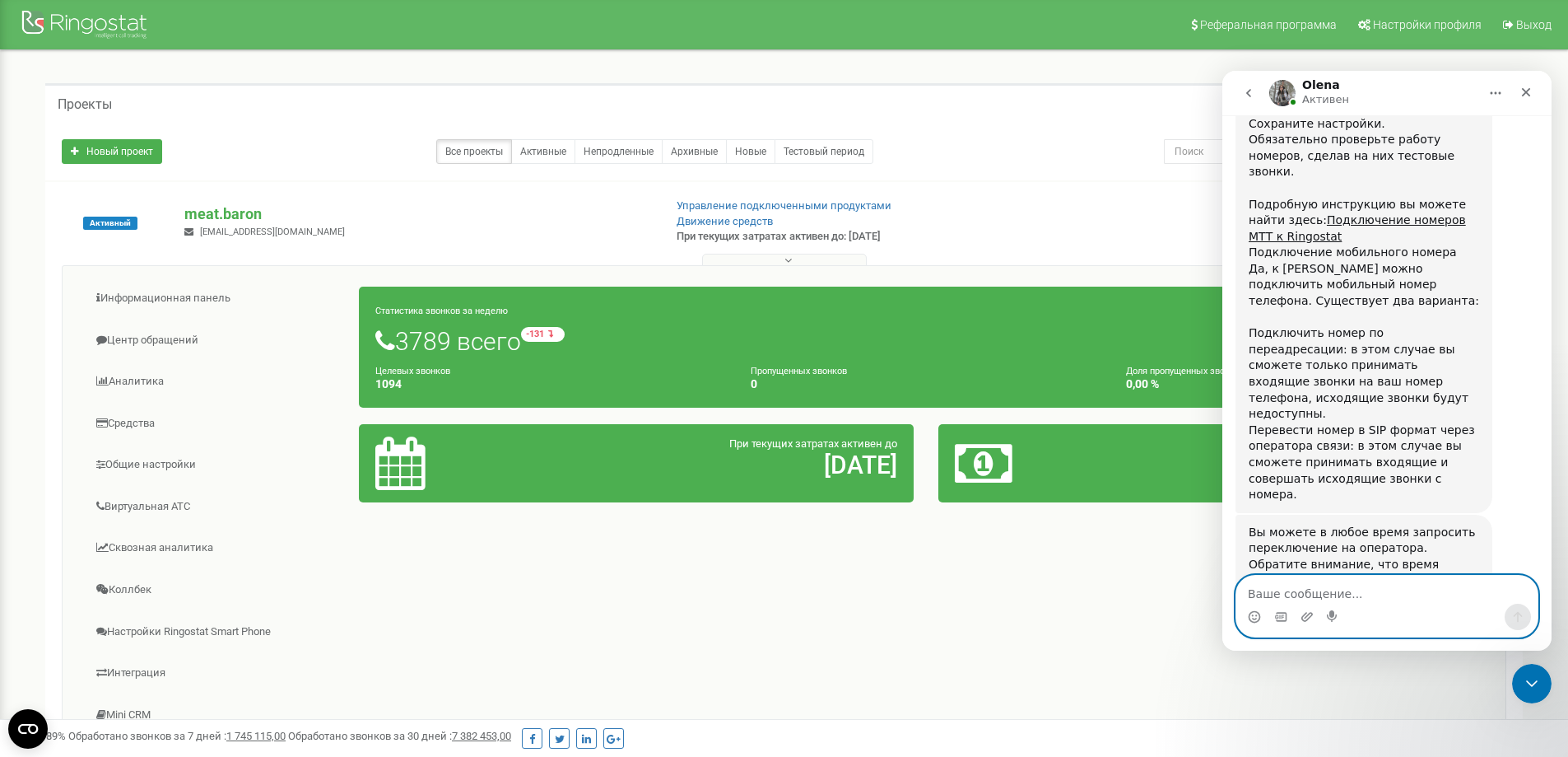
click at [1363, 583] on textarea "Ваше сообщение..." at bounding box center [1388, 590] width 302 height 28
type textarea "0635745275"
click at [1280, 592] on textarea "0635745275" at bounding box center [1388, 590] width 302 height 28
click at [1287, 591] on textarea "0635745275" at bounding box center [1388, 590] width 302 height 28
click at [1294, 594] on textarea "0635745275" at bounding box center [1388, 590] width 302 height 28
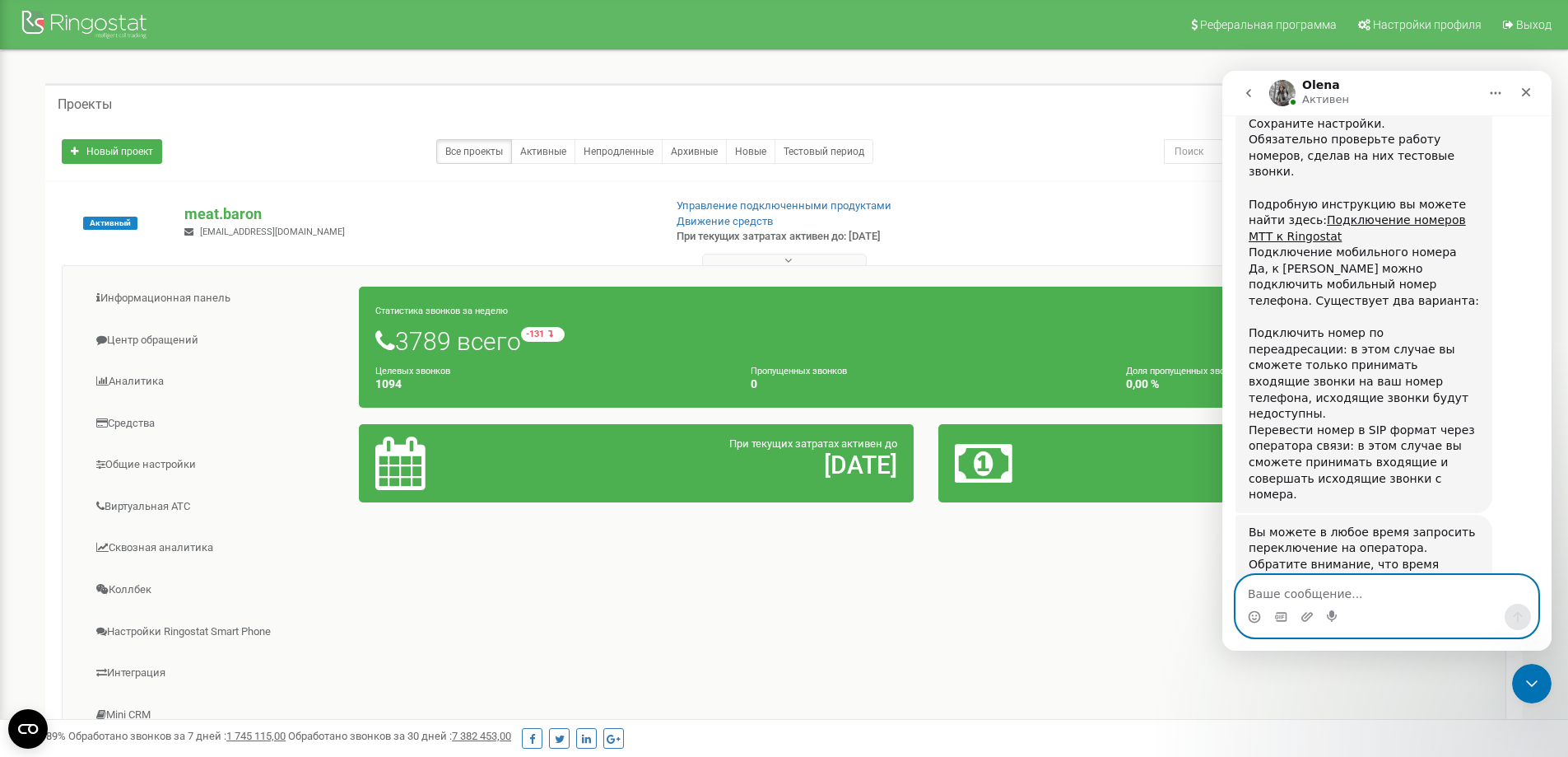
scroll to position [2102, 0]
